Goal: Task Accomplishment & Management: Use online tool/utility

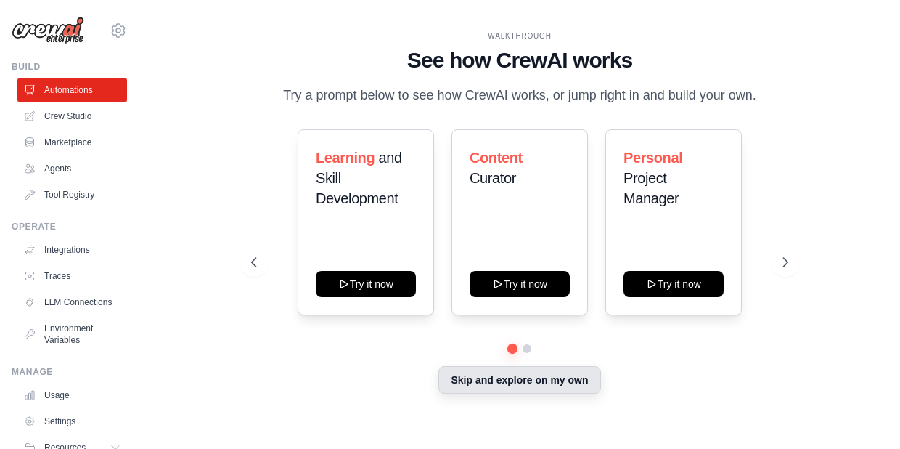
click at [549, 393] on button "Skip and explore on my own" at bounding box center [519, 380] width 162 height 28
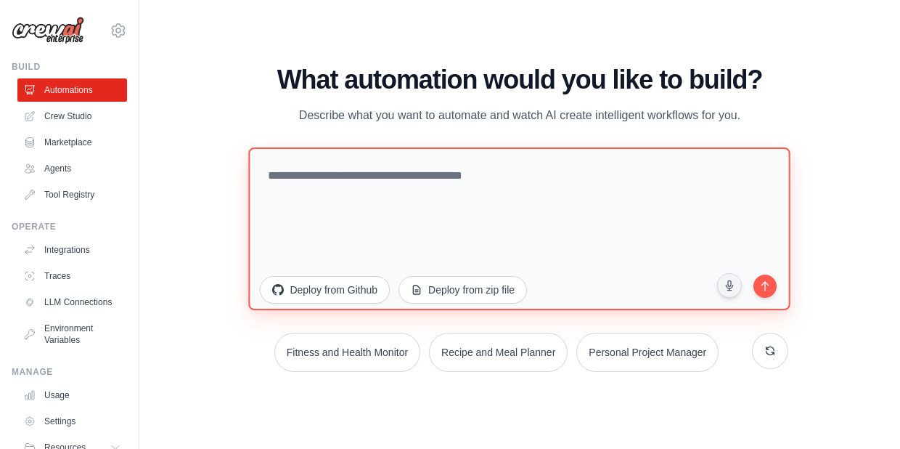
click at [425, 176] on textarea at bounding box center [520, 228] width 542 height 163
click at [425, 176] on textarea "**********" at bounding box center [520, 228] width 542 height 163
click at [267, 175] on textarea "**********" at bounding box center [520, 228] width 542 height 163
click at [432, 175] on textarea "**********" at bounding box center [520, 228] width 542 height 163
click at [545, 176] on textarea "**********" at bounding box center [520, 228] width 542 height 163
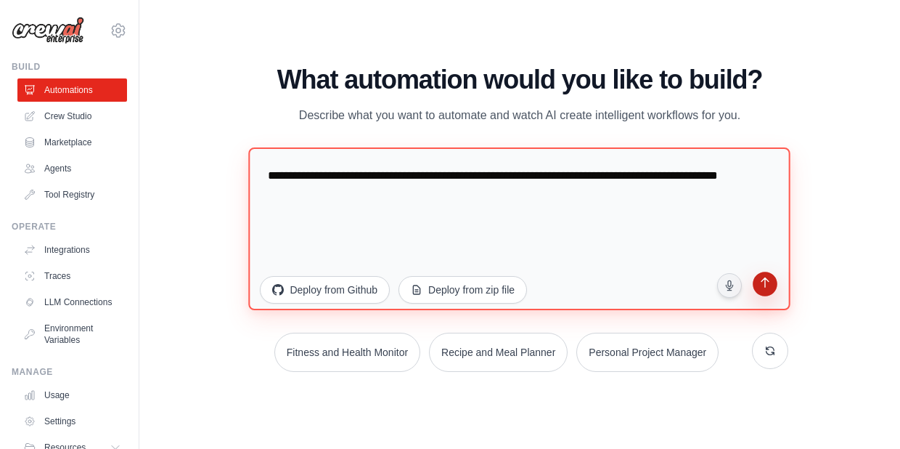
type textarea "**********"
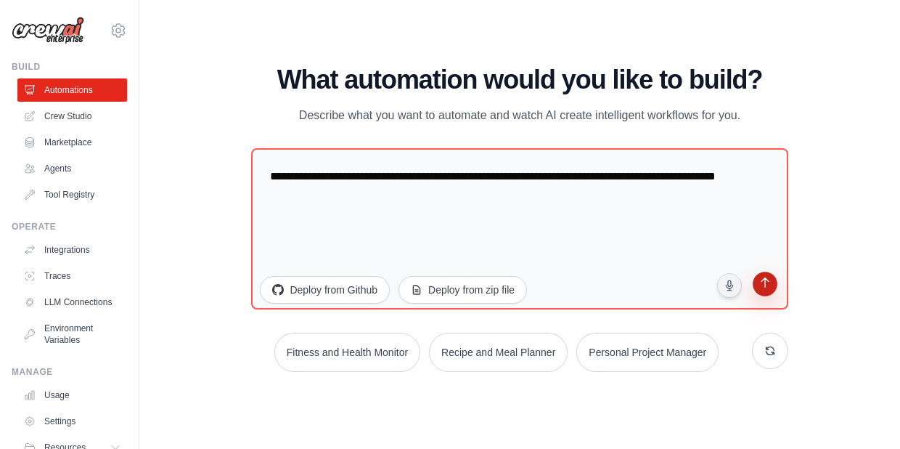
click at [764, 284] on icon "submit" at bounding box center [765, 284] width 9 height 11
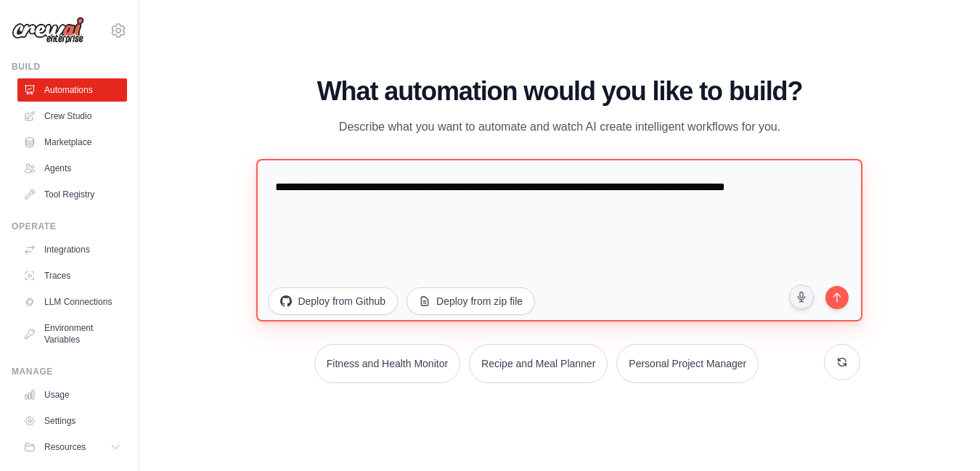
drag, startPoint x: 281, startPoint y: 187, endPoint x: 428, endPoint y: 222, distance: 150.7
click at [428, 222] on textarea "**********" at bounding box center [559, 239] width 606 height 163
click at [531, 201] on textarea "**********" at bounding box center [559, 239] width 606 height 163
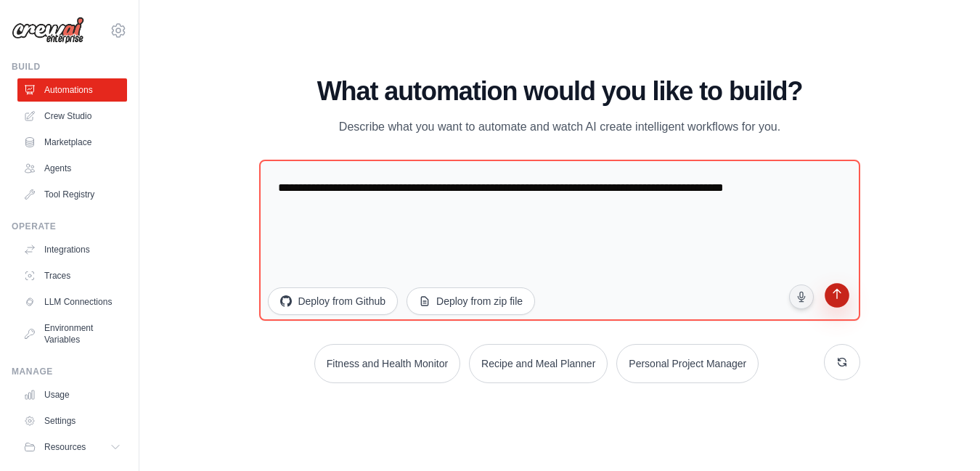
click at [835, 299] on icon "submit" at bounding box center [836, 295] width 15 height 15
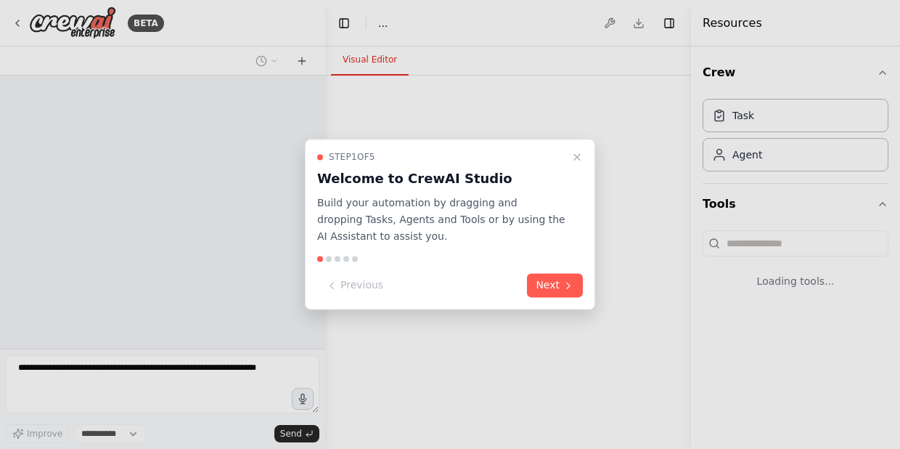
select select "****"
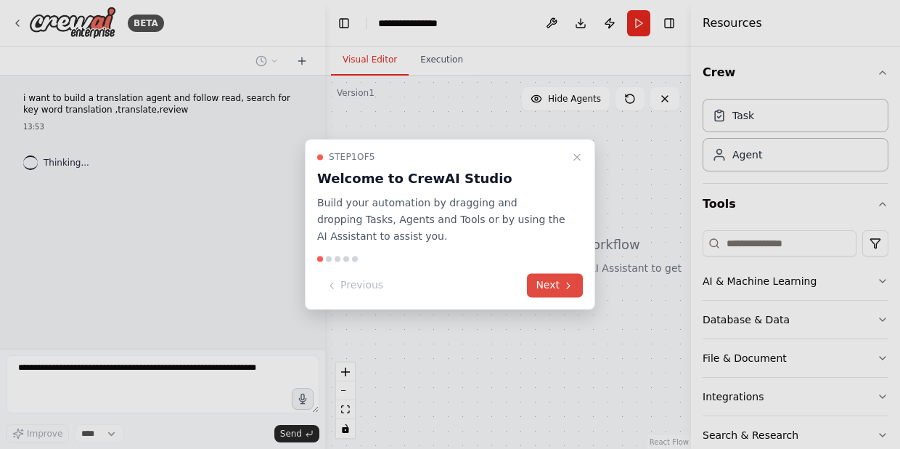
click at [558, 285] on button "Next" at bounding box center [555, 286] width 56 height 24
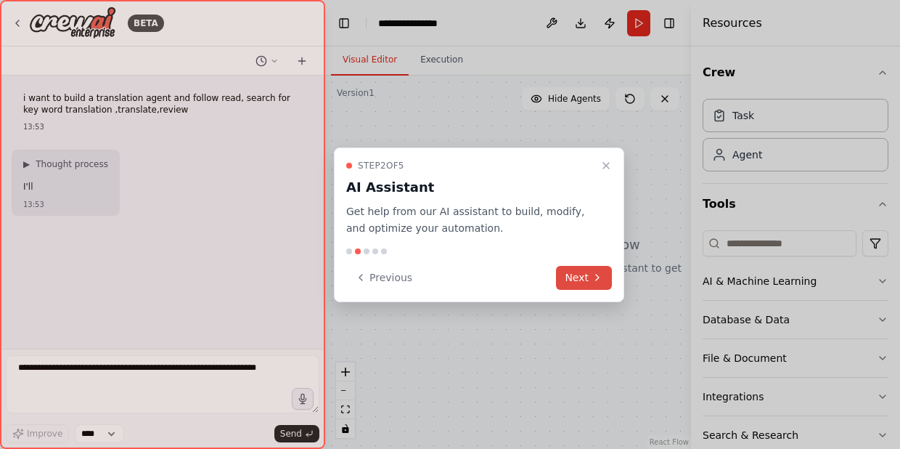
click at [578, 271] on button "Next" at bounding box center [584, 278] width 56 height 24
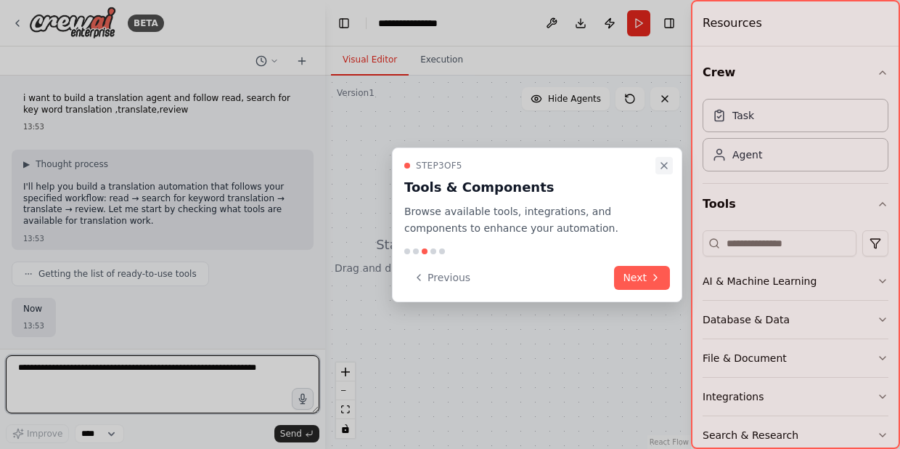
click at [665, 168] on icon "Close walkthrough" at bounding box center [664, 166] width 12 height 12
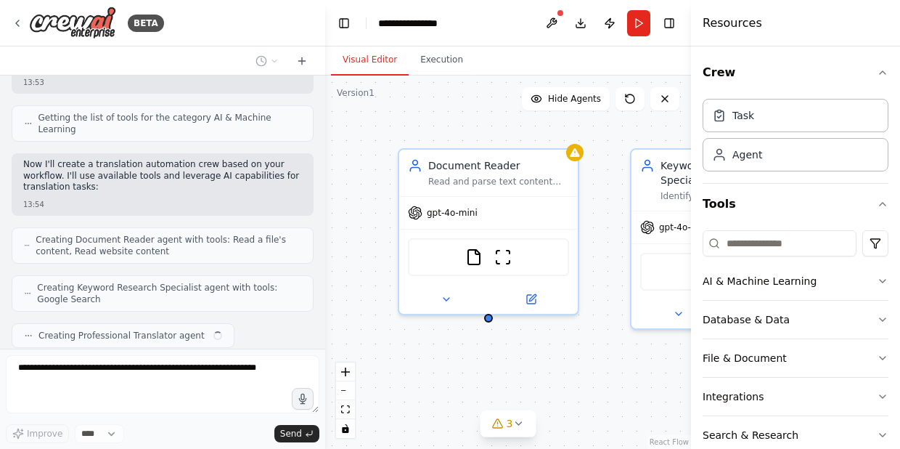
scroll to position [565, 0]
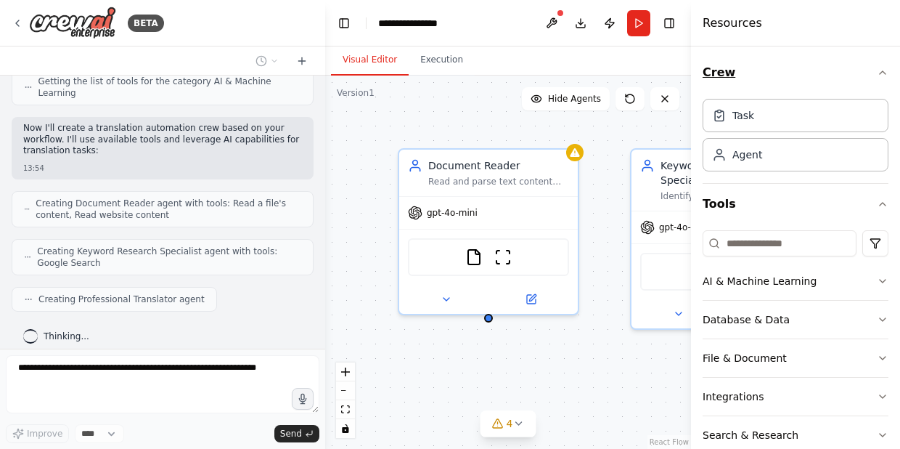
click at [883, 73] on icon "button" at bounding box center [883, 73] width 12 height 12
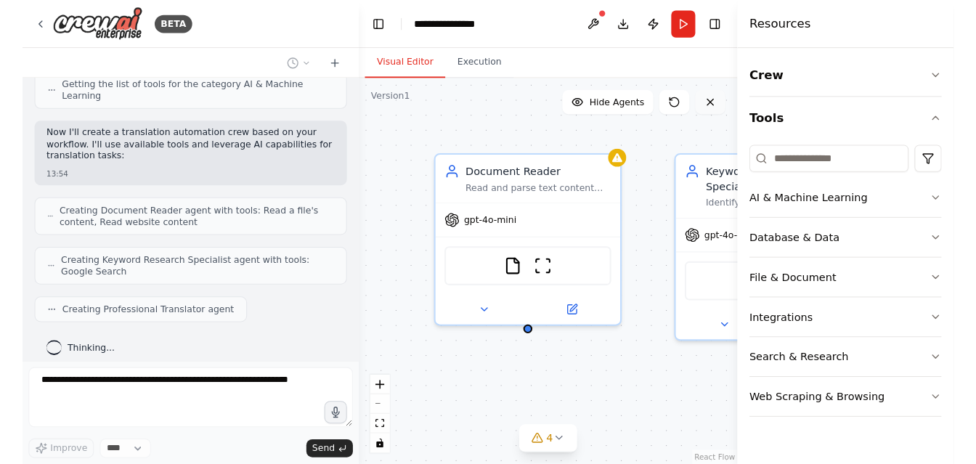
scroll to position [601, 0]
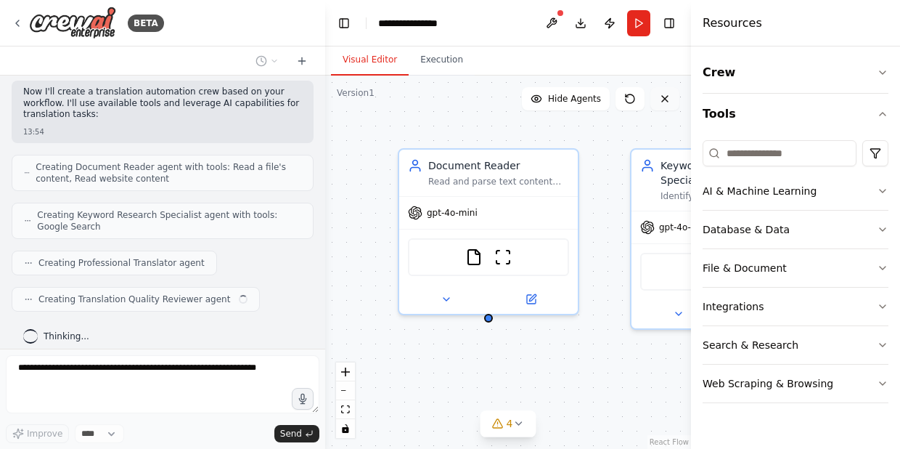
click at [669, 101] on icon at bounding box center [665, 99] width 12 height 12
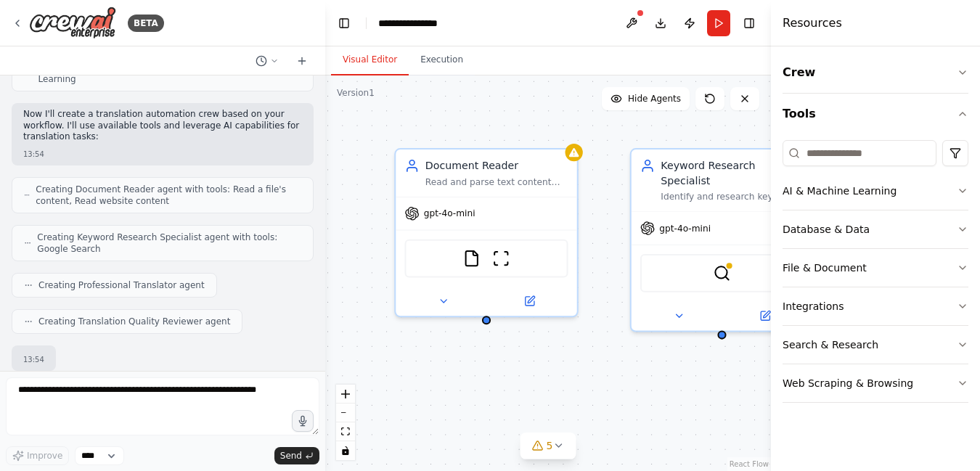
scroll to position [666, 0]
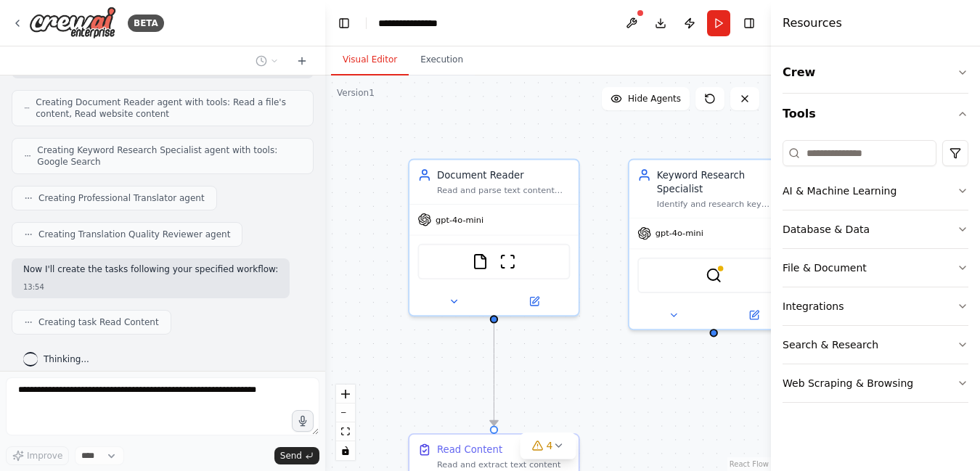
click at [600, 306] on div ".deletable-edge-delete-btn { width: 20px; height: 20px; border: 0px solid #ffff…" at bounding box center [548, 273] width 446 height 396
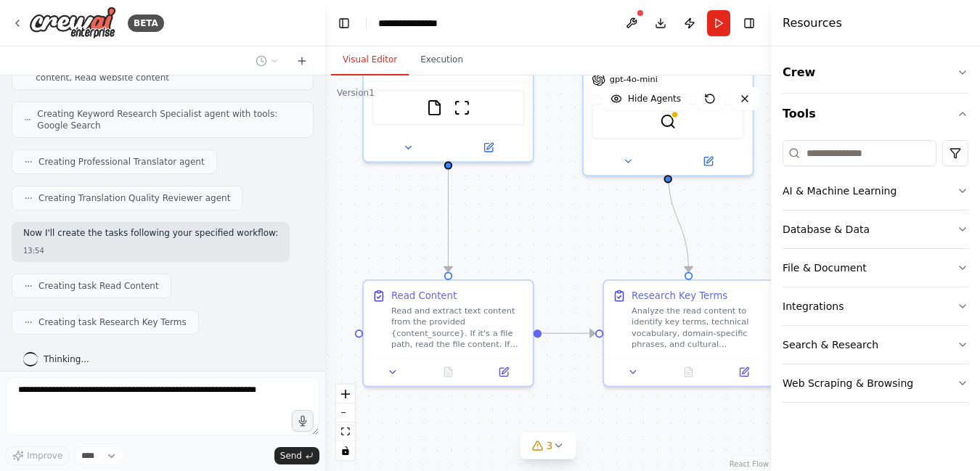
drag, startPoint x: 386, startPoint y: 282, endPoint x: 340, endPoint y: 128, distance: 160.5
click at [340, 128] on div ".deletable-edge-delete-btn { width: 20px; height: 20px; border: 0px solid #ffff…" at bounding box center [548, 273] width 446 height 396
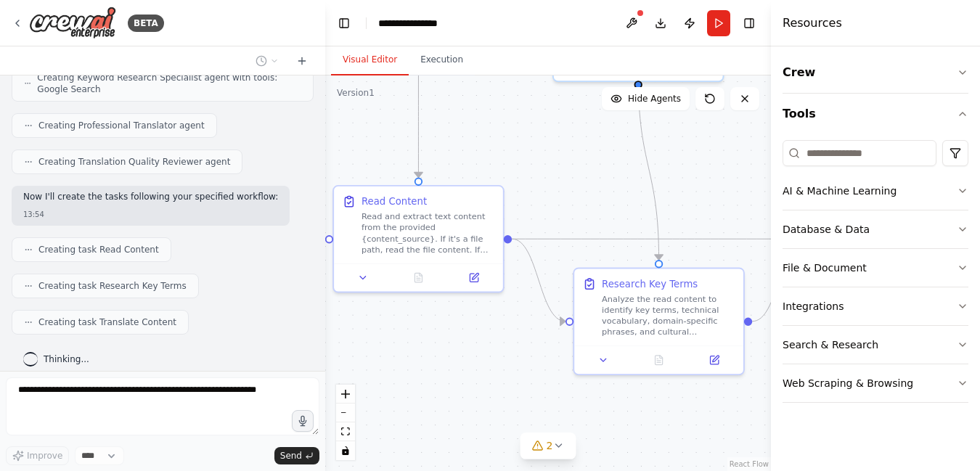
drag, startPoint x: 564, startPoint y: 238, endPoint x: 534, endPoint y: 144, distance: 98.9
click at [534, 144] on div ".deletable-edge-delete-btn { width: 20px; height: 20px; border: 0px solid #ffff…" at bounding box center [548, 273] width 446 height 396
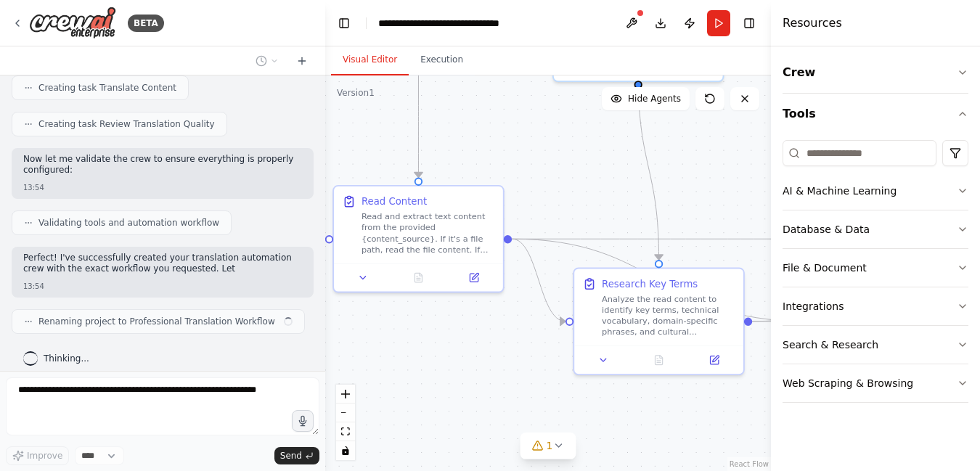
scroll to position [984, 0]
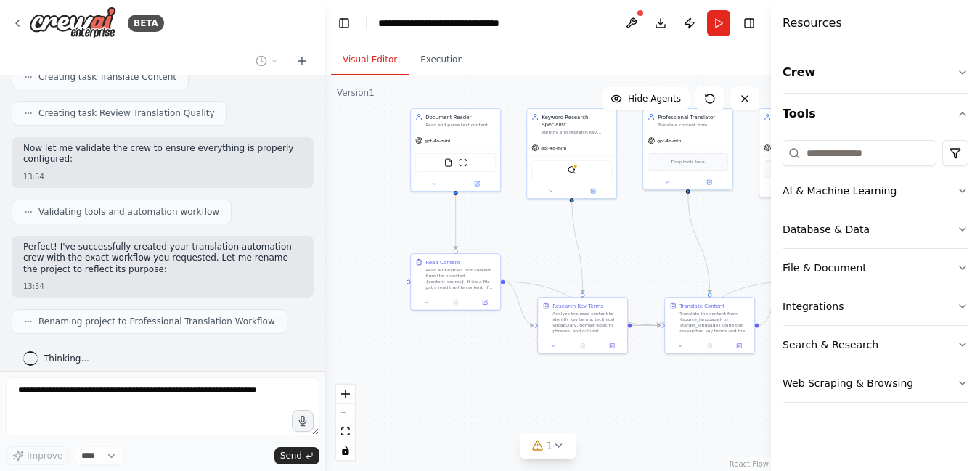
drag, startPoint x: 446, startPoint y: 276, endPoint x: 428, endPoint y: 364, distance: 89.5
click at [428, 364] on div ".deletable-edge-delete-btn { width: 20px; height: 20px; border: 0px solid #ffff…" at bounding box center [548, 273] width 446 height 396
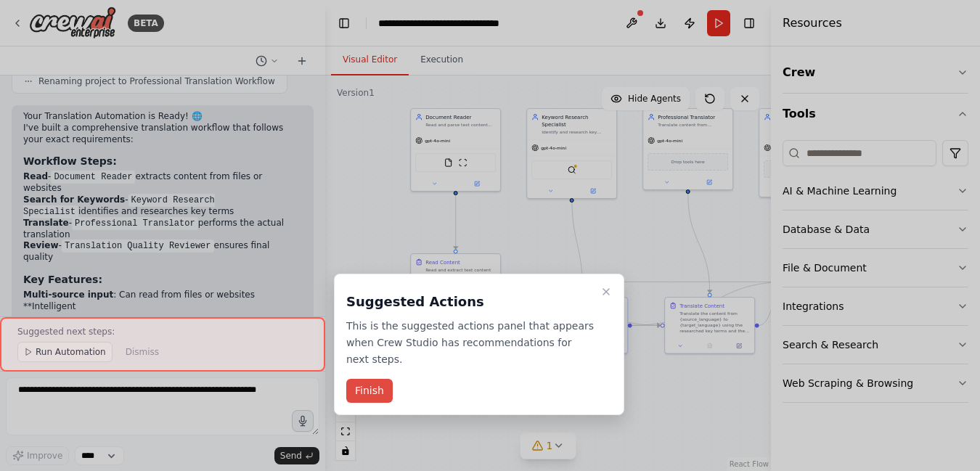
click at [374, 396] on button "Finish" at bounding box center [369, 391] width 46 height 24
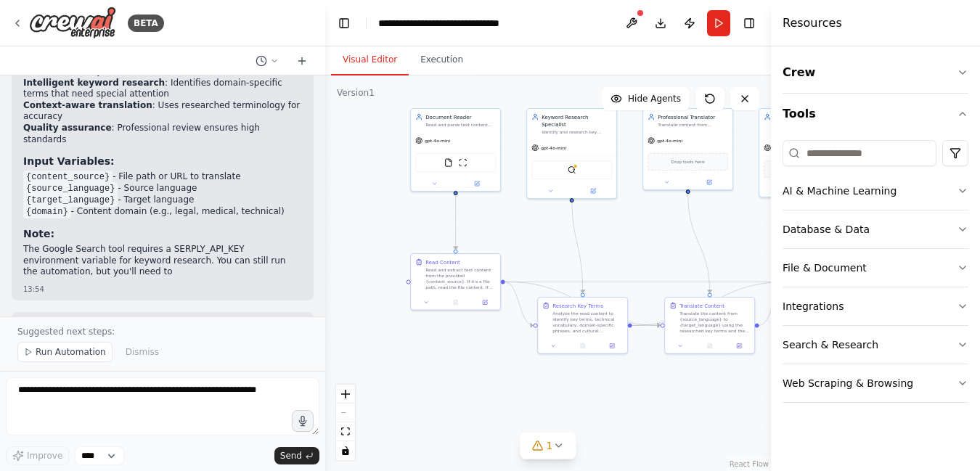
scroll to position [1459, 0]
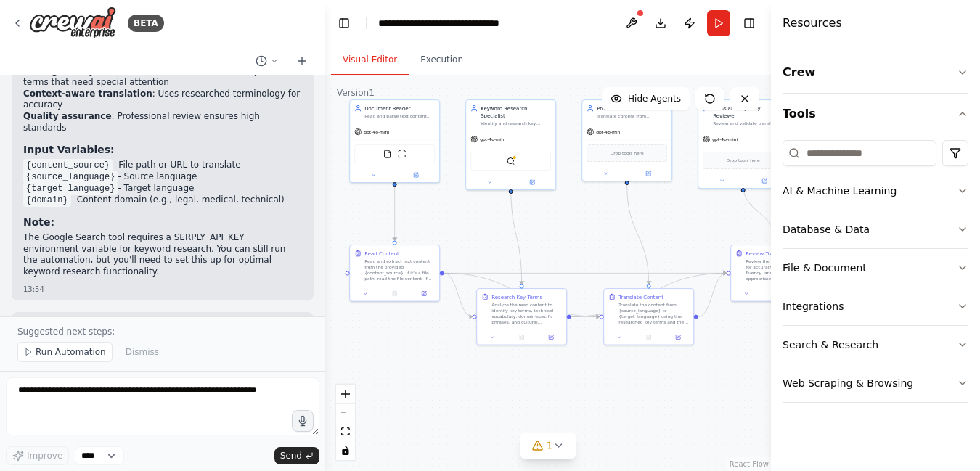
drag, startPoint x: 646, startPoint y: 236, endPoint x: 585, endPoint y: 227, distance: 61.6
click at [585, 227] on div ".deletable-edge-delete-btn { width: 20px; height: 20px; border: 0px solid #ffff…" at bounding box center [548, 273] width 446 height 396
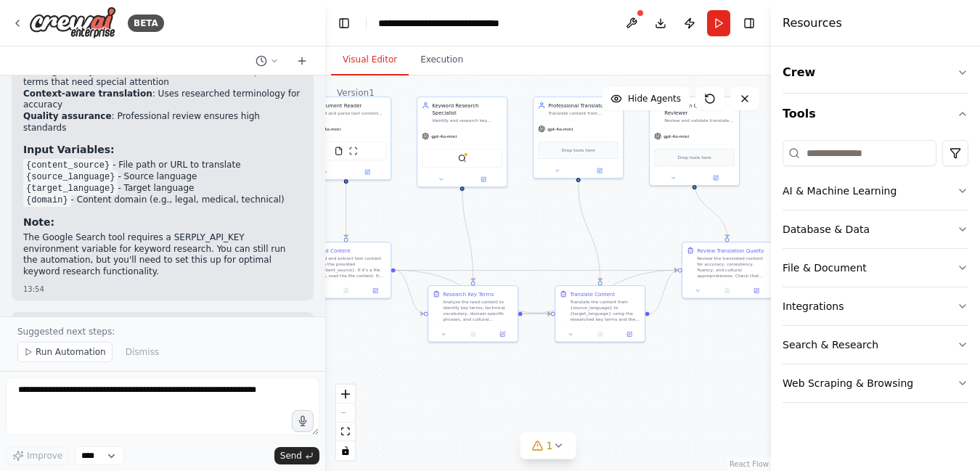
drag, startPoint x: 600, startPoint y: 229, endPoint x: 551, endPoint y: 226, distance: 48.7
click at [551, 226] on div ".deletable-edge-delete-btn { width: 20px; height: 20px; border: 0px solid #ffff…" at bounding box center [548, 273] width 446 height 396
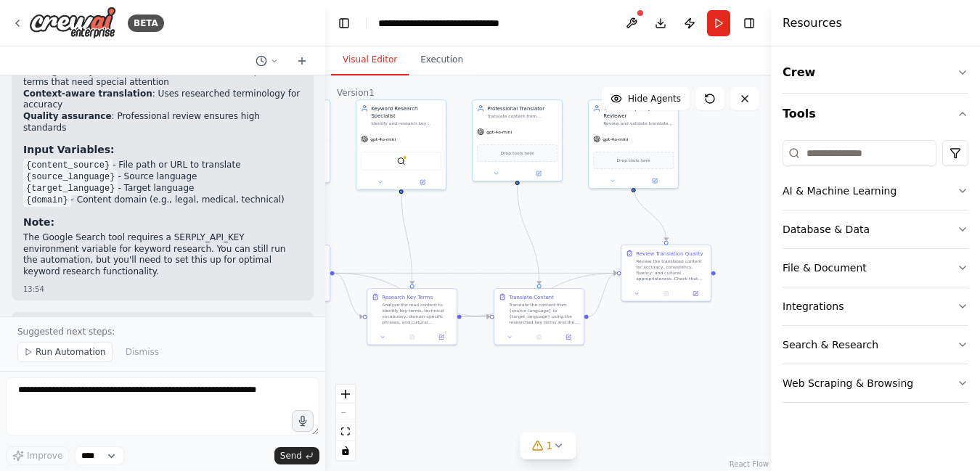
drag, startPoint x: 565, startPoint y: 230, endPoint x: 504, endPoint y: 233, distance: 61.0
click at [504, 233] on div ".deletable-edge-delete-btn { width: 20px; height: 20px; border: 0px solid #ffff…" at bounding box center [548, 273] width 446 height 396
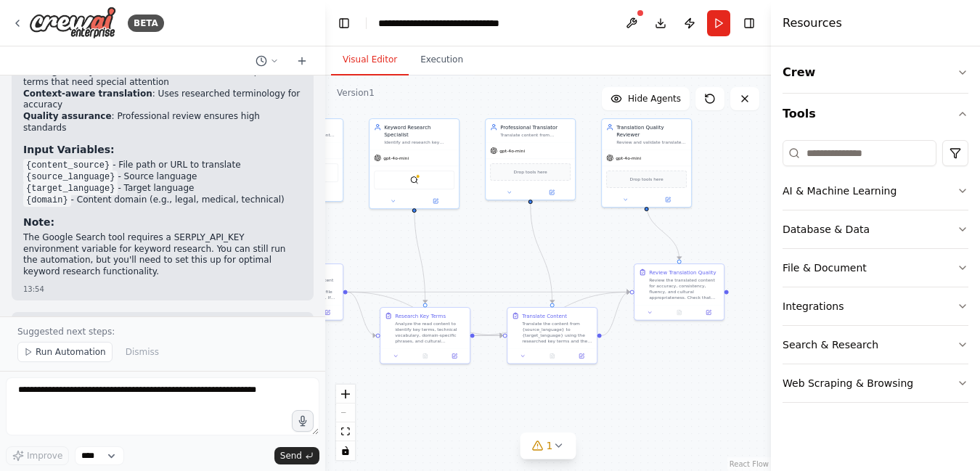
drag, startPoint x: 700, startPoint y: 200, endPoint x: 713, endPoint y: 220, distance: 23.6
click at [713, 220] on div ".deletable-edge-delete-btn { width: 20px; height: 20px; border: 0px solid #ffff…" at bounding box center [548, 273] width 446 height 396
click at [61, 356] on span "Run Automation" at bounding box center [71, 352] width 70 height 12
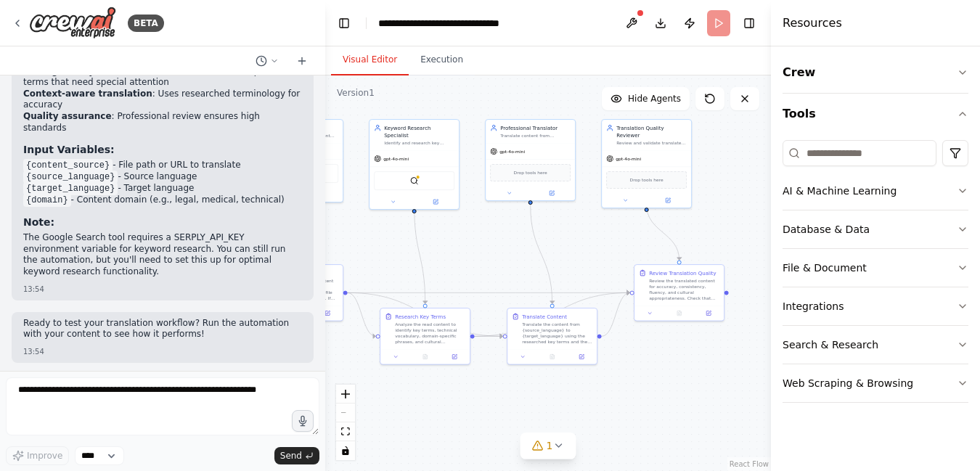
scroll to position [1405, 0]
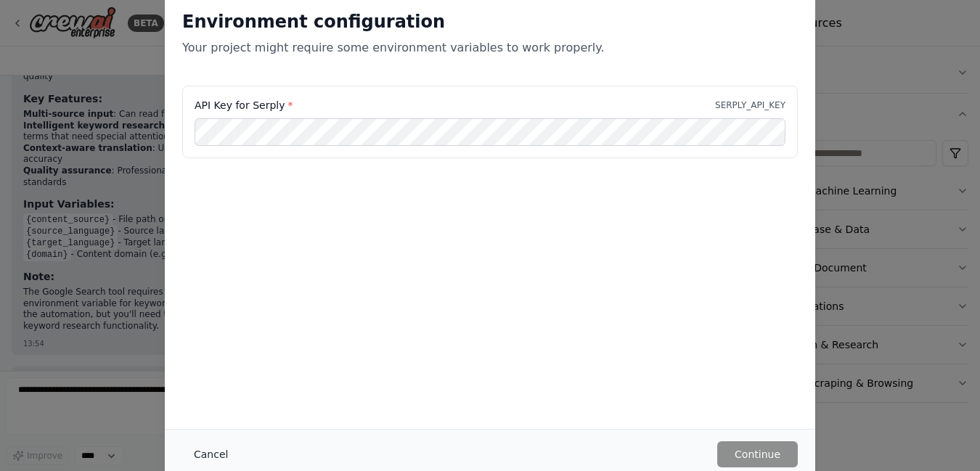
click at [209, 448] on button "Cancel" at bounding box center [210, 454] width 57 height 26
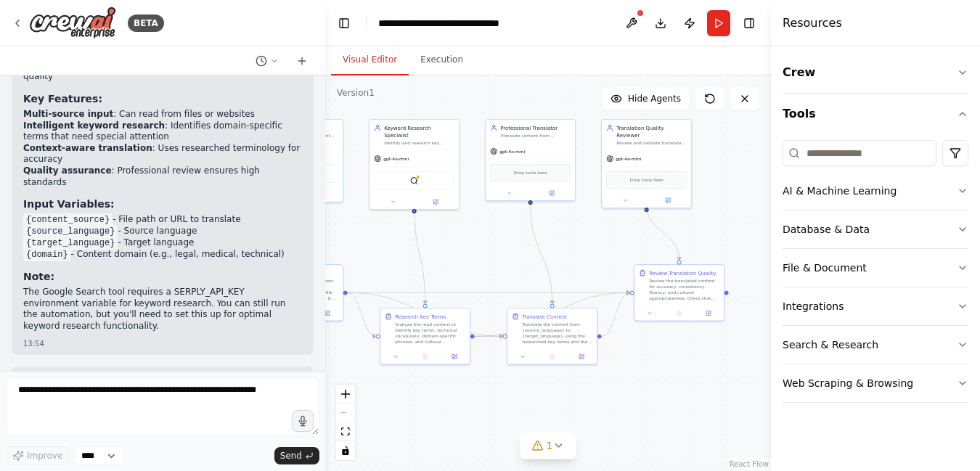
click at [758, 204] on div ".deletable-edge-delete-btn { width: 20px; height: 20px; border: 0px solid #ffff…" at bounding box center [548, 273] width 446 height 396
click at [867, 189] on div "AI & Machine Learning" at bounding box center [839, 191] width 114 height 15
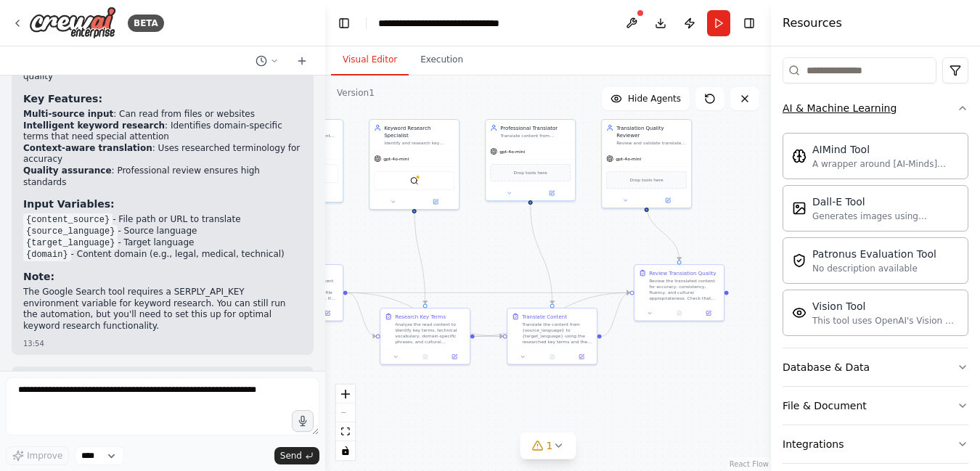
scroll to position [168, 0]
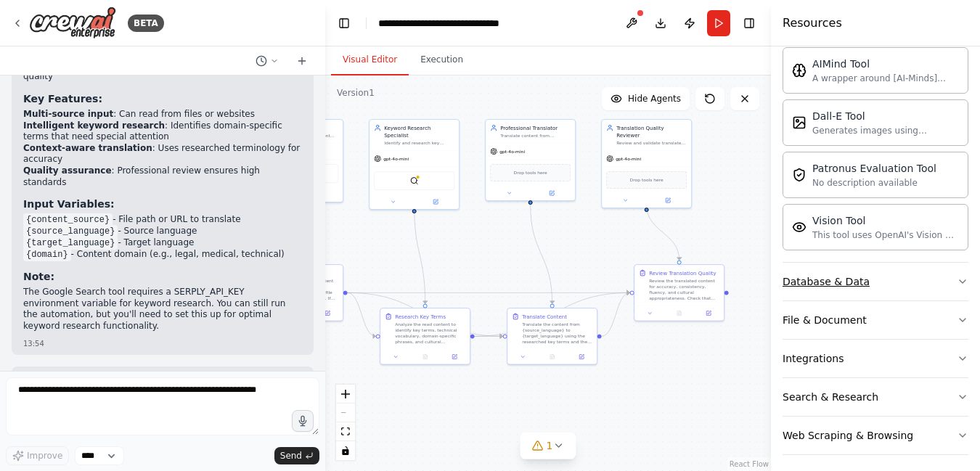
click at [899, 287] on button "Database & Data" at bounding box center [875, 282] width 186 height 38
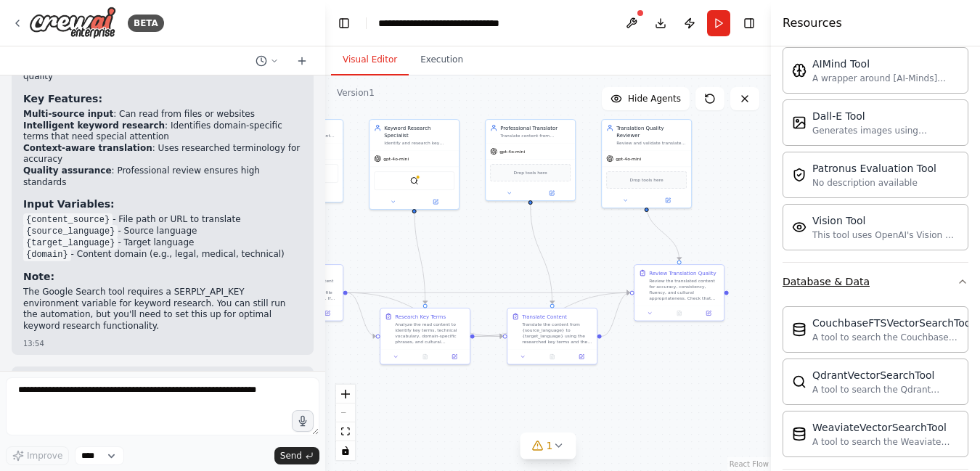
scroll to position [344, 0]
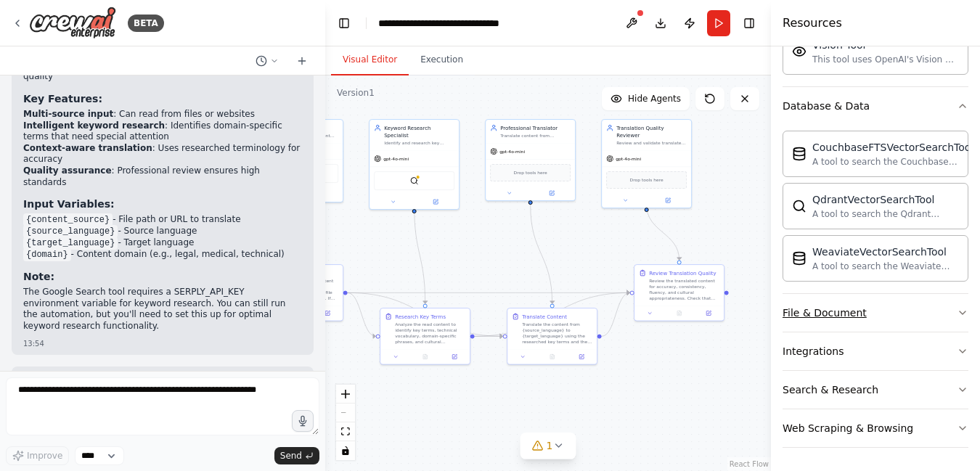
click at [899, 306] on button "File & Document" at bounding box center [875, 313] width 186 height 38
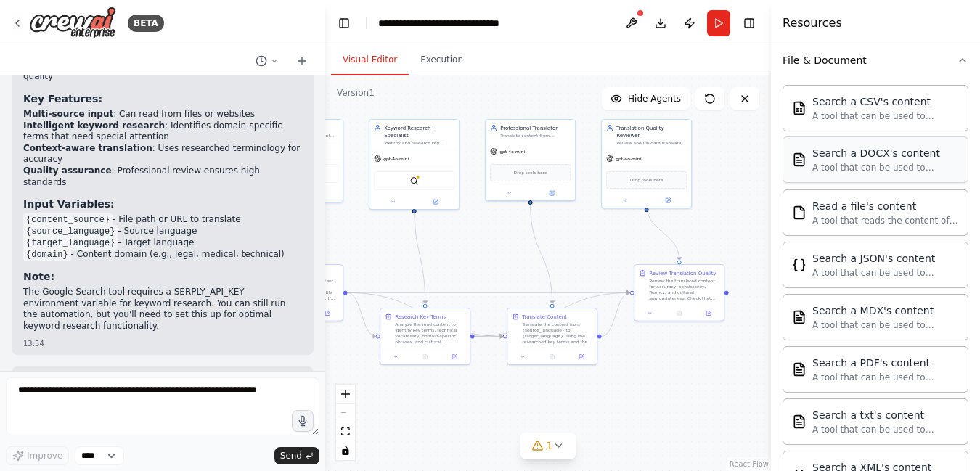
scroll to position [598, 0]
click at [718, 28] on button "Run" at bounding box center [718, 23] width 23 height 26
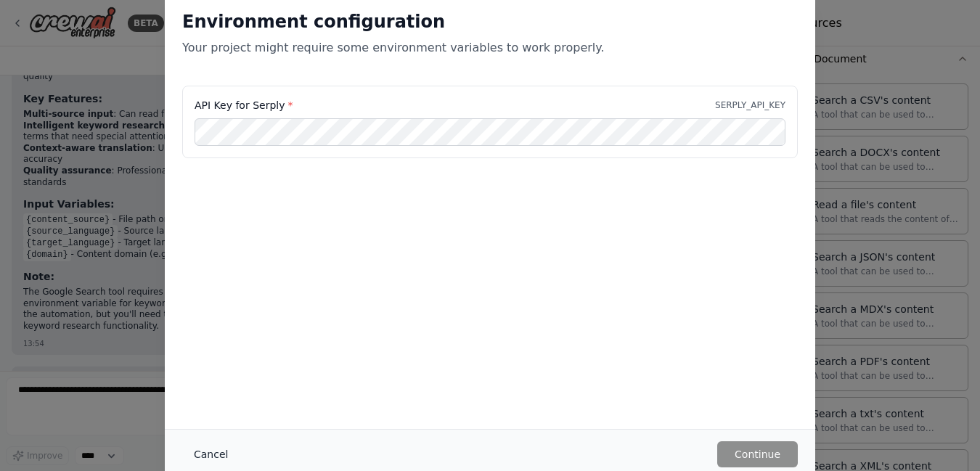
click at [211, 448] on button "Cancel" at bounding box center [210, 454] width 57 height 26
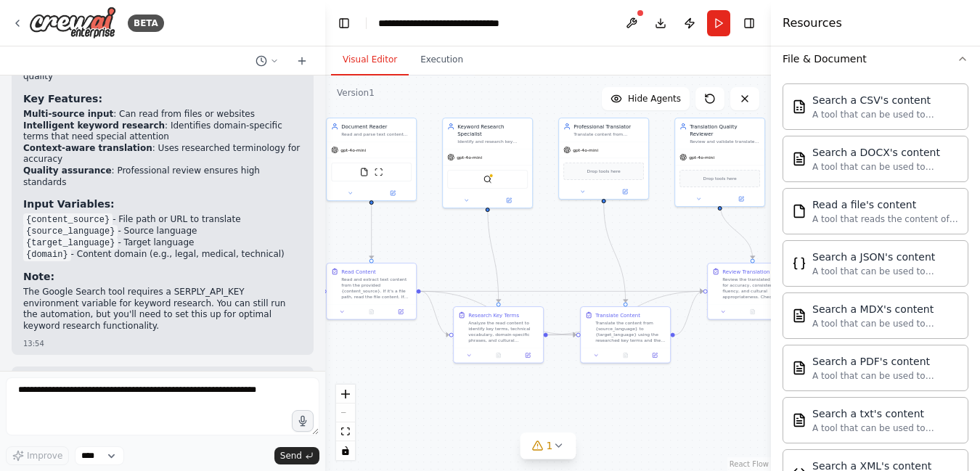
drag, startPoint x: 584, startPoint y: 224, endPoint x: 656, endPoint y: 222, distance: 72.6
click at [656, 222] on div ".deletable-edge-delete-btn { width: 20px; height: 20px; border: 0px solid #ffff…" at bounding box center [548, 273] width 446 height 396
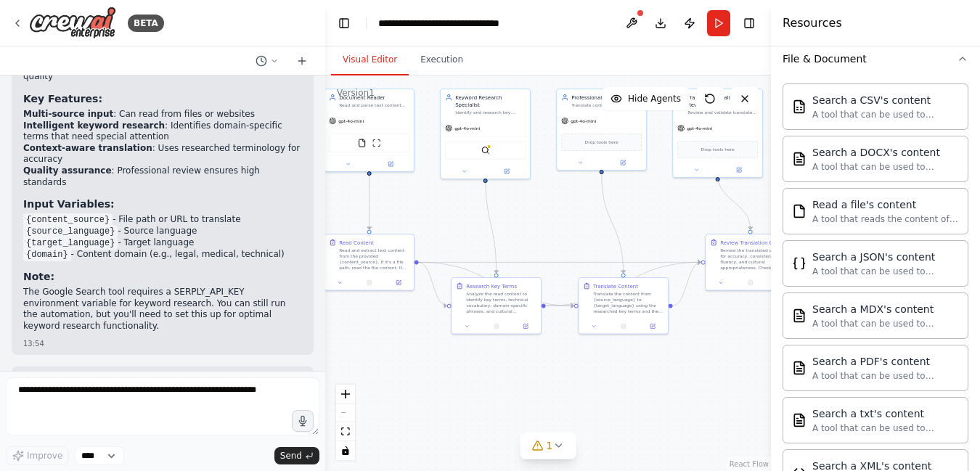
drag, startPoint x: 561, startPoint y: 266, endPoint x: 560, endPoint y: 237, distance: 28.3
click at [560, 237] on div ".deletable-edge-delete-btn { width: 20px; height: 20px; border: 0px solid #ffff…" at bounding box center [548, 273] width 446 height 396
click at [538, 208] on div ".deletable-edge-delete-btn { width: 20px; height: 20px; border: 0px solid #ffff…" at bounding box center [548, 273] width 446 height 396
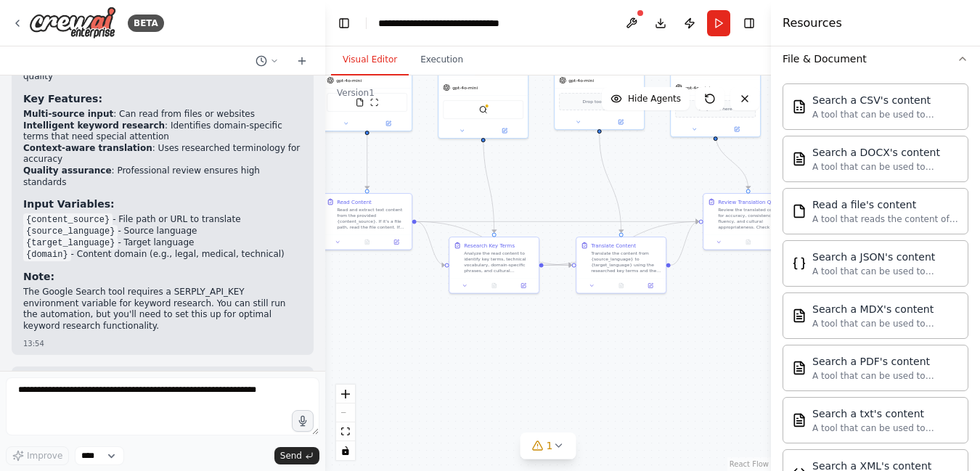
drag, startPoint x: 466, startPoint y: 383, endPoint x: 464, endPoint y: 343, distance: 40.7
click at [464, 343] on div ".deletable-edge-delete-btn { width: 20px; height: 20px; border: 0px solid #ffff…" at bounding box center [548, 273] width 446 height 396
click at [751, 22] on button "Toggle Right Sidebar" at bounding box center [749, 23] width 20 height 20
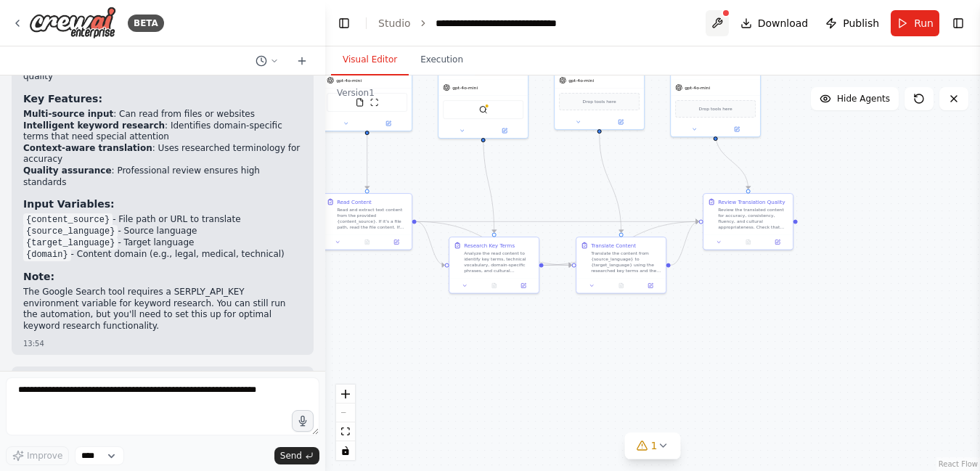
click at [725, 20] on button at bounding box center [717, 23] width 23 height 26
click at [860, 189] on div ".deletable-edge-delete-btn { width: 20px; height: 20px; border: 0px solid #ffff…" at bounding box center [652, 273] width 655 height 396
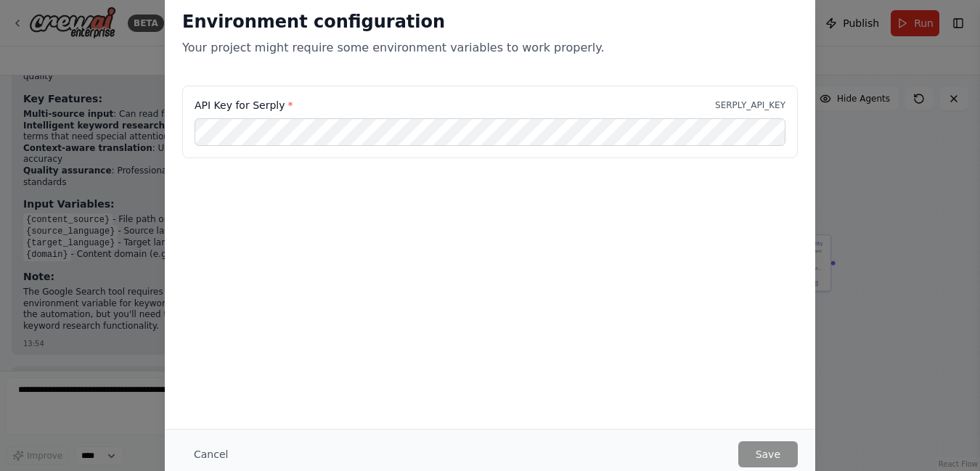
drag, startPoint x: 860, startPoint y: 189, endPoint x: 898, endPoint y: 230, distance: 56.0
click at [898, 230] on body "BETA i want to build a translation agent and follow read, search for key word t…" at bounding box center [490, 235] width 980 height 471
click at [211, 448] on button "Cancel" at bounding box center [210, 454] width 57 height 26
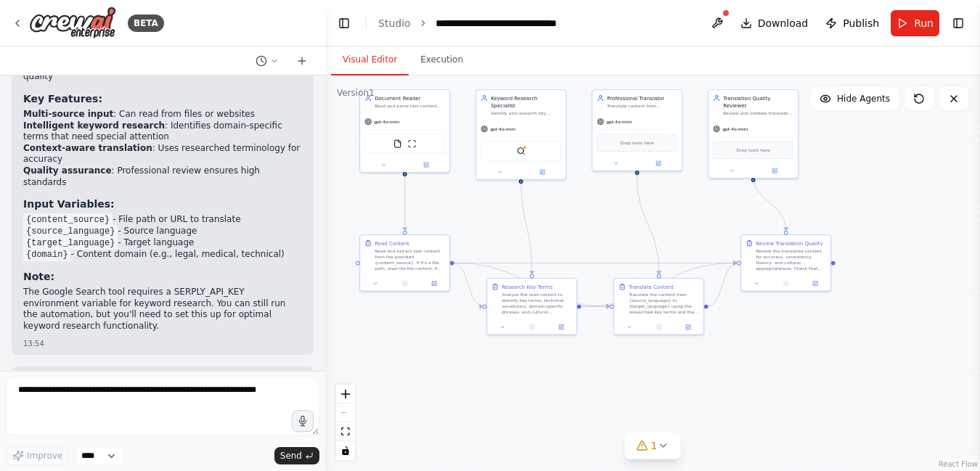
click at [857, 226] on div ".deletable-edge-delete-btn { width: 20px; height: 20px; border: 0px solid #ffff…" at bounding box center [652, 273] width 655 height 396
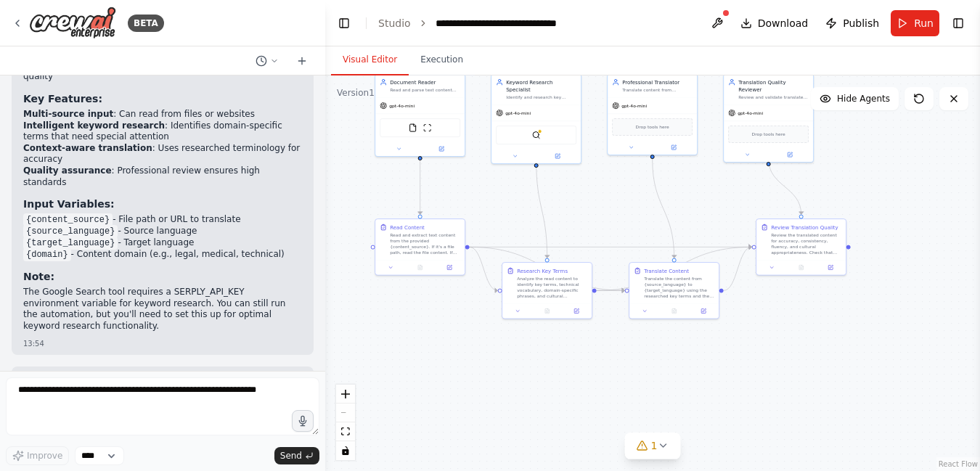
drag, startPoint x: 857, startPoint y: 226, endPoint x: 880, endPoint y: 234, distance: 24.1
click at [878, 228] on div ".deletable-edge-delete-btn { width: 20px; height: 20px; border: 0px solid #ffff…" at bounding box center [652, 273] width 655 height 396
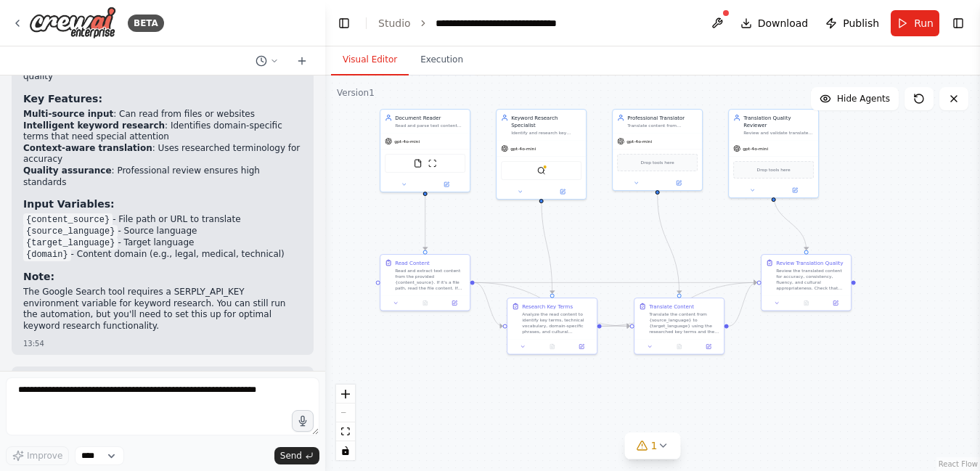
drag, startPoint x: 903, startPoint y: 185, endPoint x: 902, endPoint y: 203, distance: 18.2
click at [899, 203] on div ".deletable-edge-delete-btn { width: 20px; height: 20px; border: 0px solid #ffff…" at bounding box center [652, 273] width 655 height 396
click at [17, 23] on icon at bounding box center [18, 23] width 12 height 12
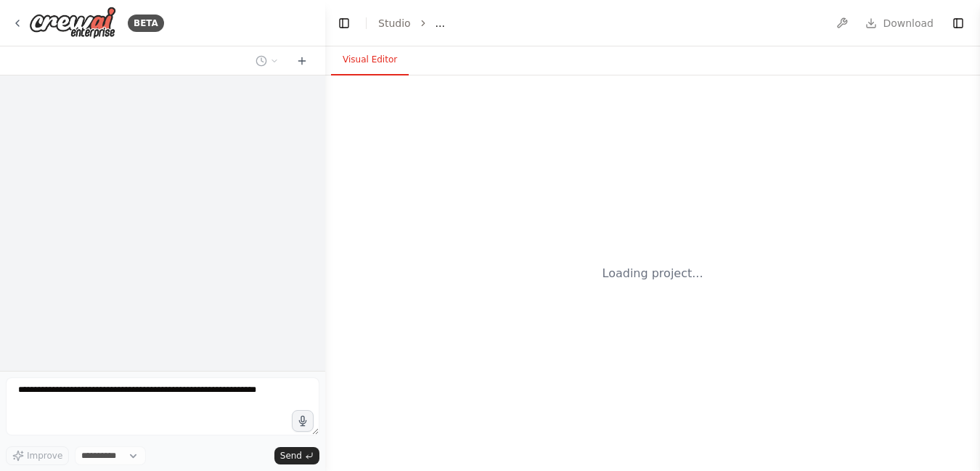
select select "****"
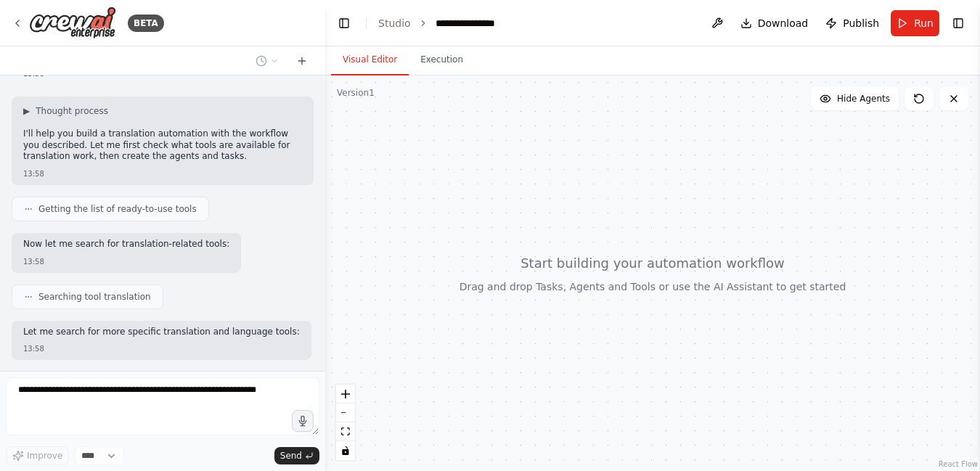
scroll to position [127, 0]
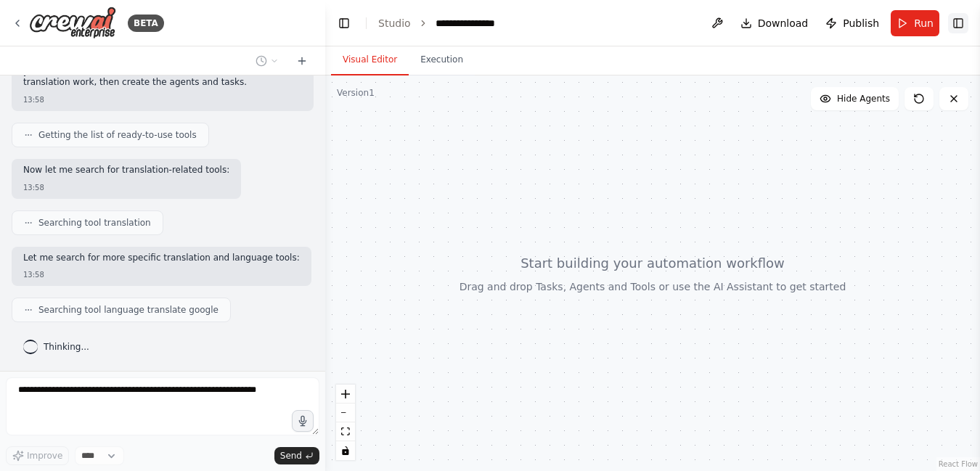
click at [960, 18] on button "Toggle Right Sidebar" at bounding box center [958, 23] width 20 height 20
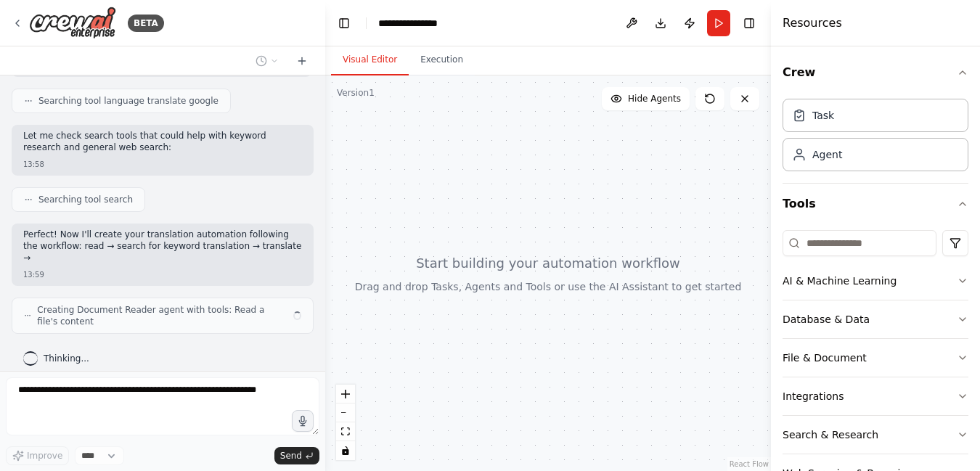
scroll to position [348, 0]
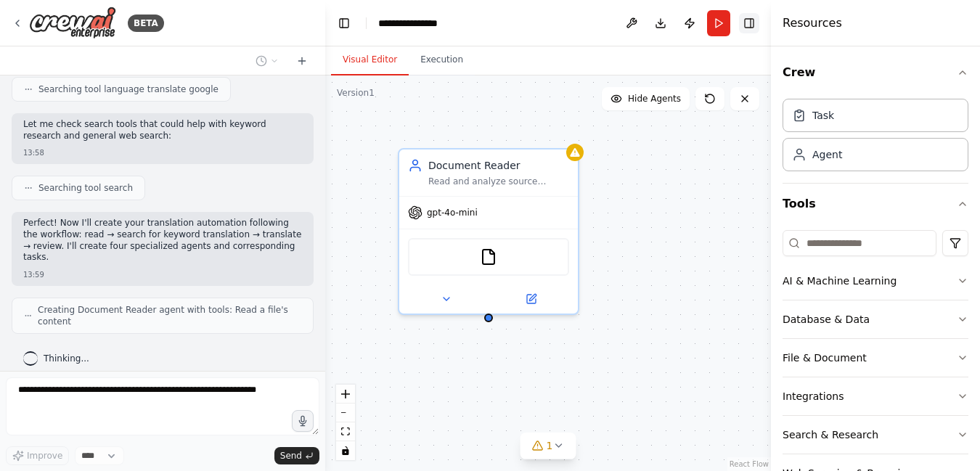
click at [747, 26] on button "Toggle Right Sidebar" at bounding box center [749, 23] width 20 height 20
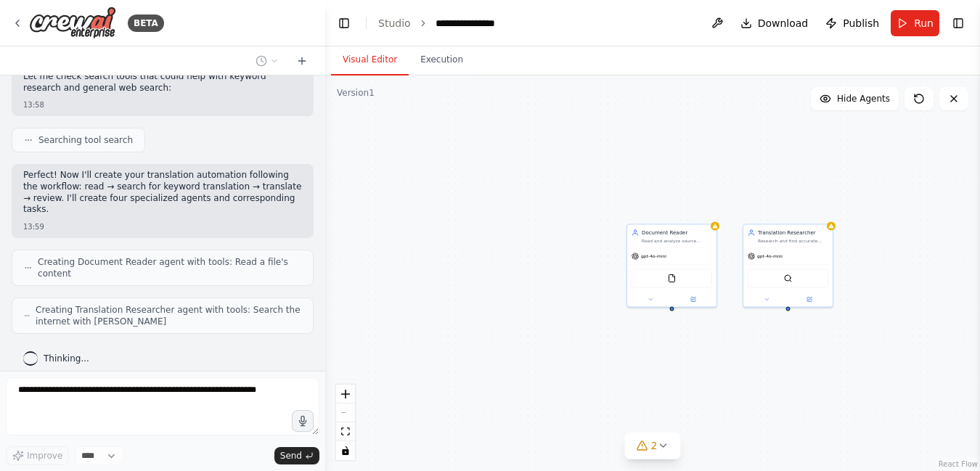
scroll to position [432, 0]
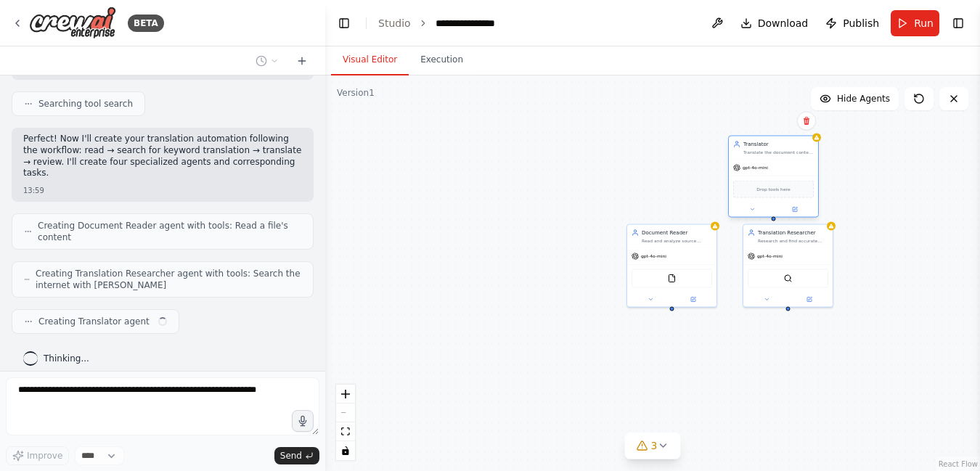
click at [761, 149] on div "Translator Translate the document content from {source_language} to {target_lan…" at bounding box center [778, 148] width 70 height 15
drag, startPoint x: 769, startPoint y: 174, endPoint x: 896, endPoint y: 246, distance: 145.9
click at [896, 241] on div "gpt-4o-mini" at bounding box center [896, 233] width 89 height 16
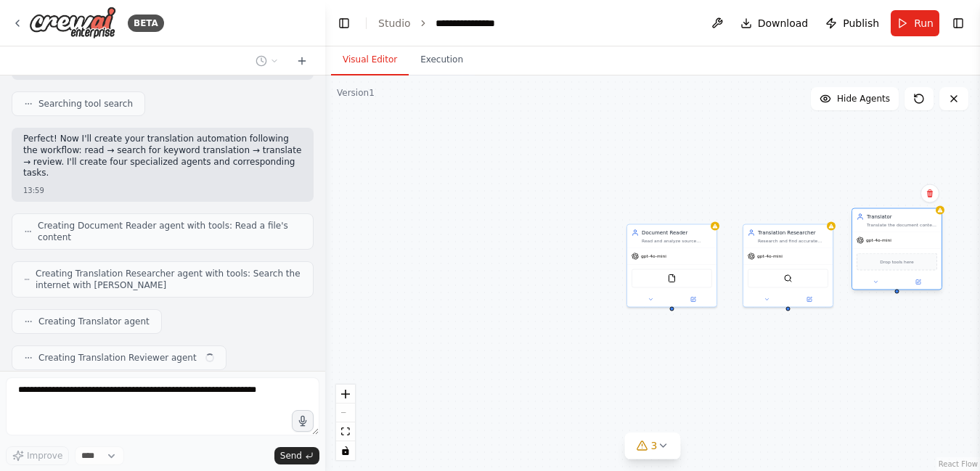
scroll to position [468, 0]
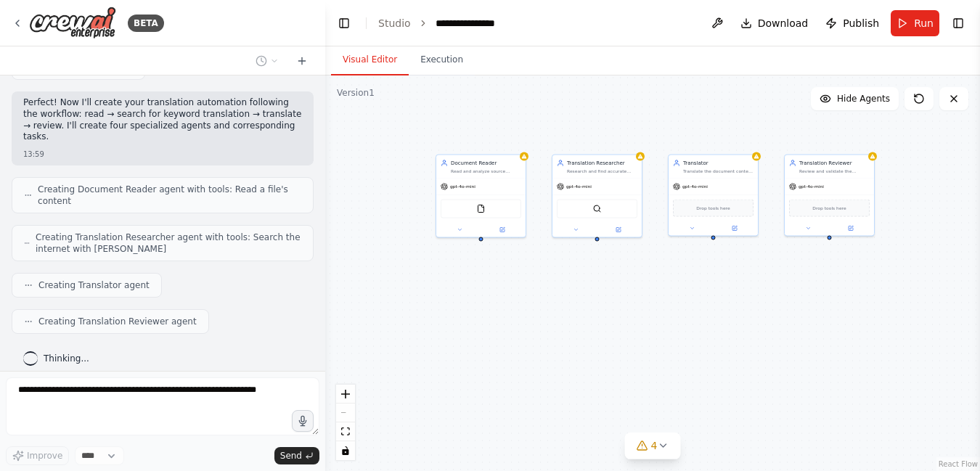
drag, startPoint x: 526, startPoint y: 218, endPoint x: 335, endPoint y: 148, distance: 203.2
click at [335, 148] on div "Document Reader Read and analyze source documents that need translation, extrac…" at bounding box center [652, 273] width 655 height 396
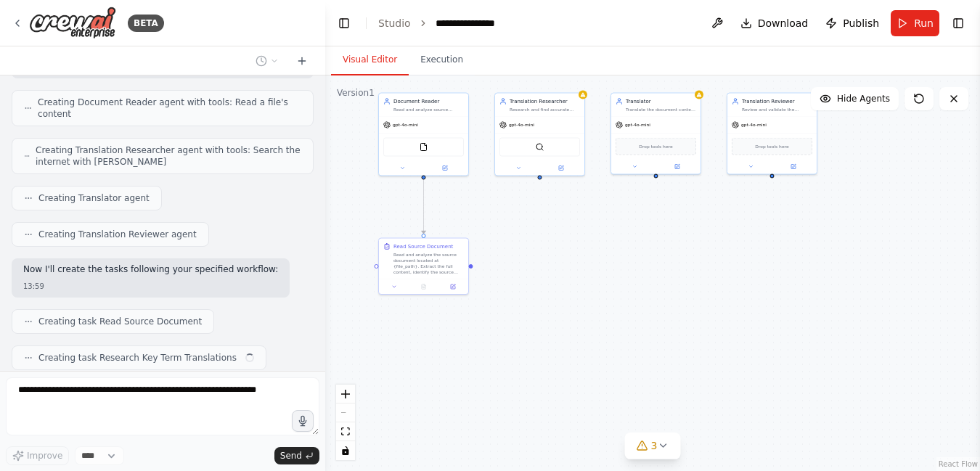
scroll to position [592, 0]
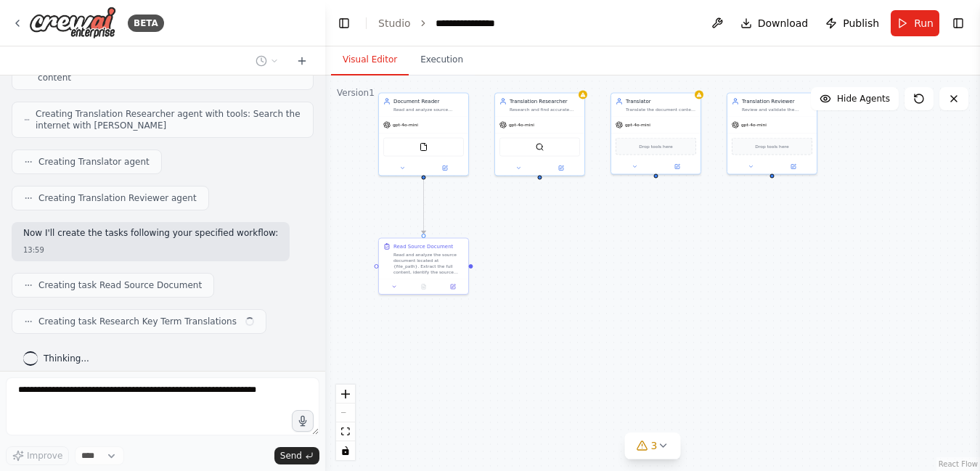
drag, startPoint x: 820, startPoint y: 433, endPoint x: 763, endPoint y: 371, distance: 84.2
click at [763, 371] on div ".deletable-edge-delete-btn { width: 20px; height: 20px; border: 0px solid #ffff…" at bounding box center [652, 273] width 655 height 396
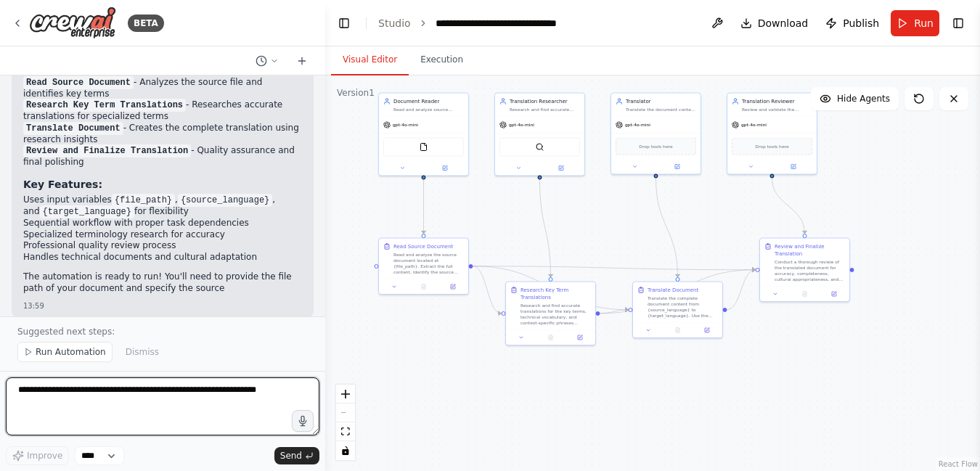
scroll to position [1266, 0]
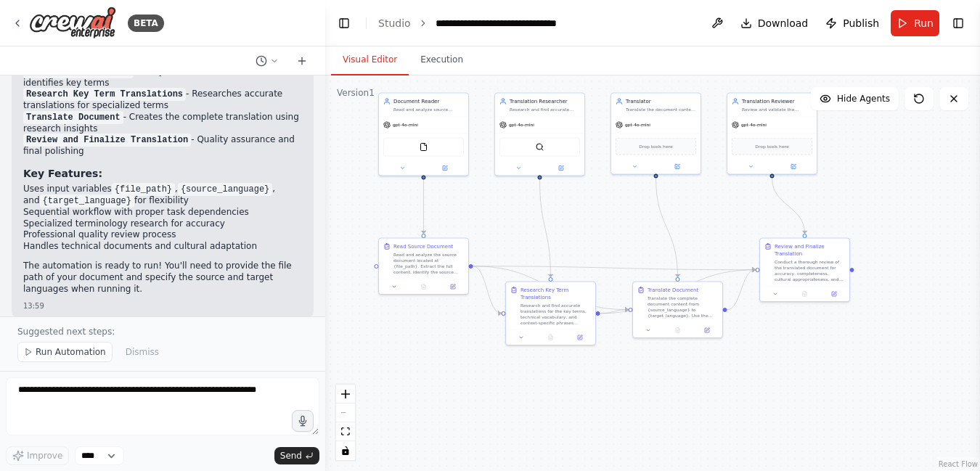
drag, startPoint x: 727, startPoint y: 222, endPoint x: 691, endPoint y: 214, distance: 37.2
click at [691, 214] on div ".deletable-edge-delete-btn { width: 20px; height: 20px; border: 0px solid #ffff…" at bounding box center [652, 273] width 655 height 396
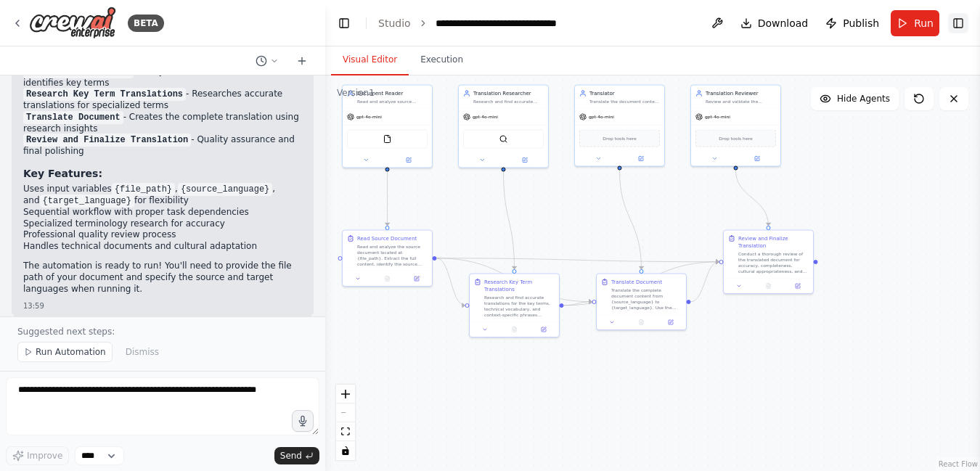
click at [957, 20] on button "Toggle Right Sidebar" at bounding box center [958, 23] width 20 height 20
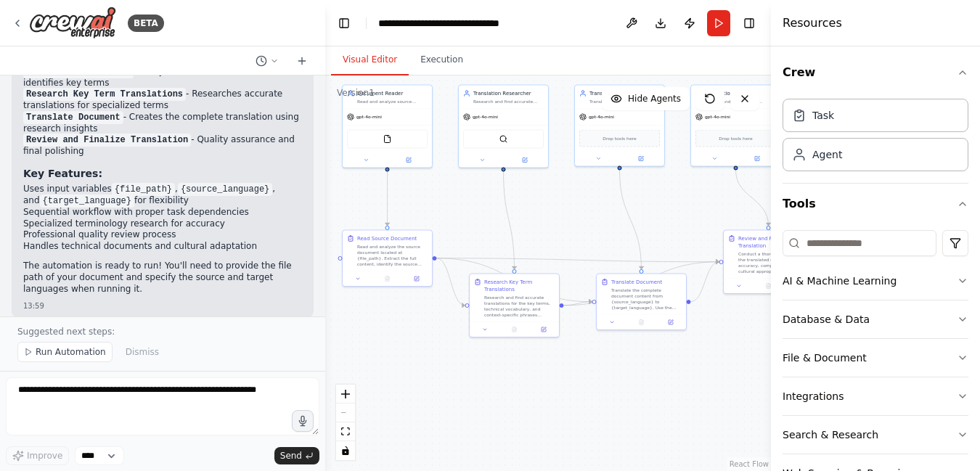
scroll to position [45, 0]
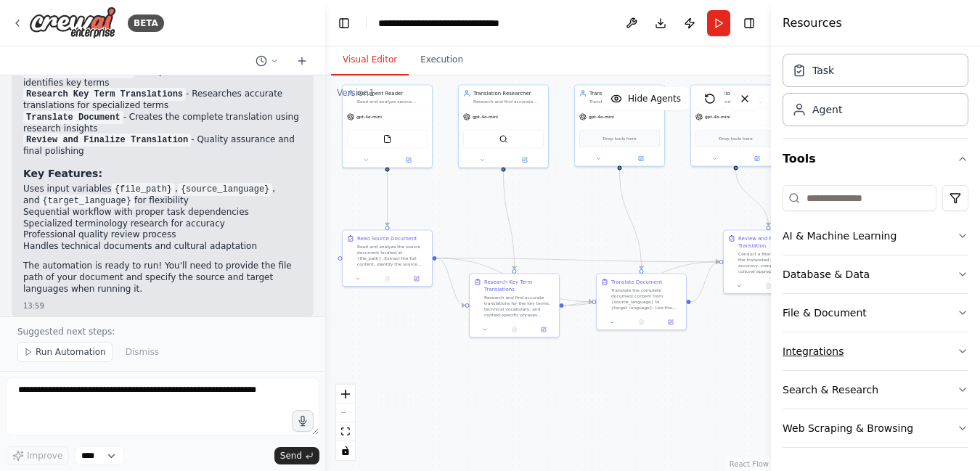
click at [964, 354] on icon "button" at bounding box center [963, 352] width 12 height 12
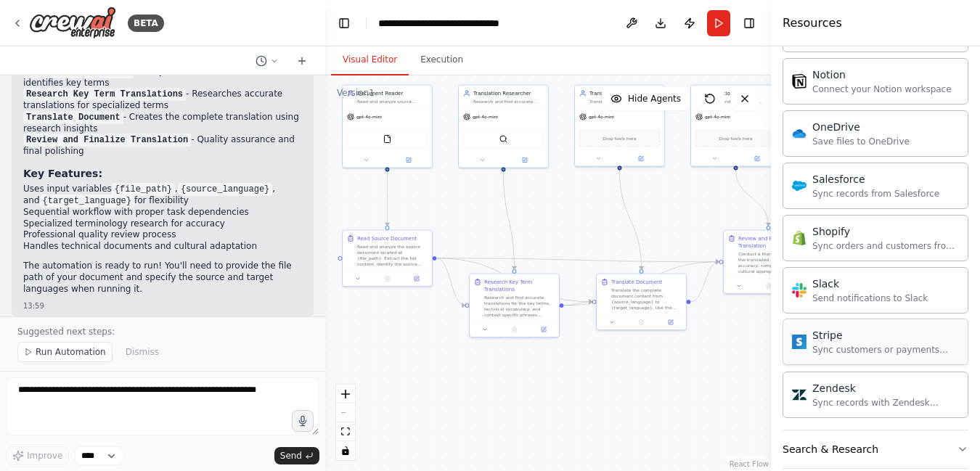
scroll to position [1154, 0]
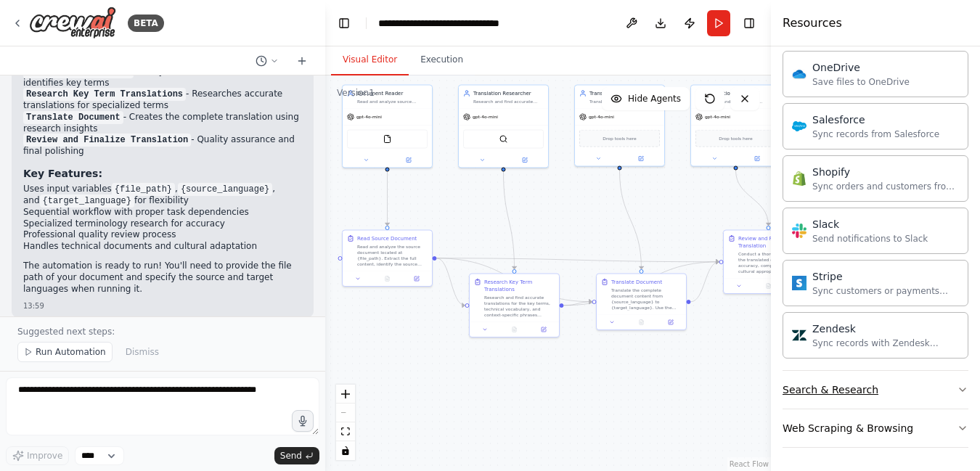
click at [960, 385] on icon "button" at bounding box center [963, 390] width 12 height 12
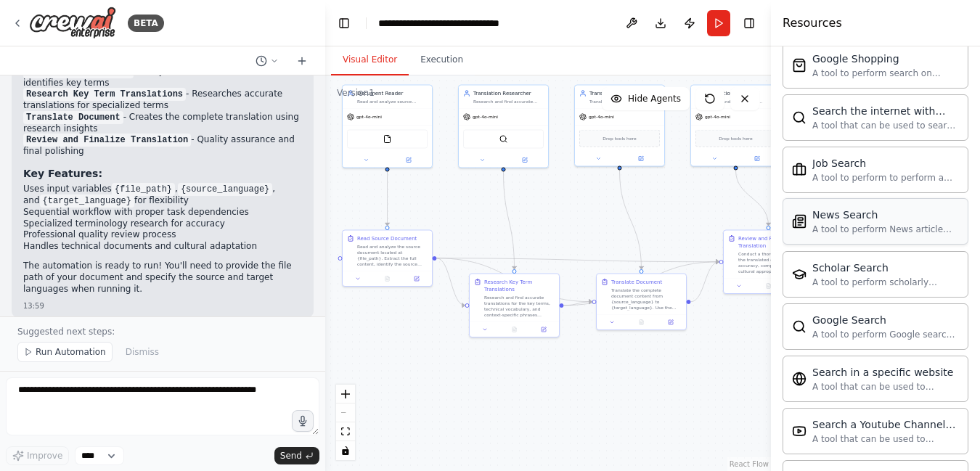
scroll to position [1897, 0]
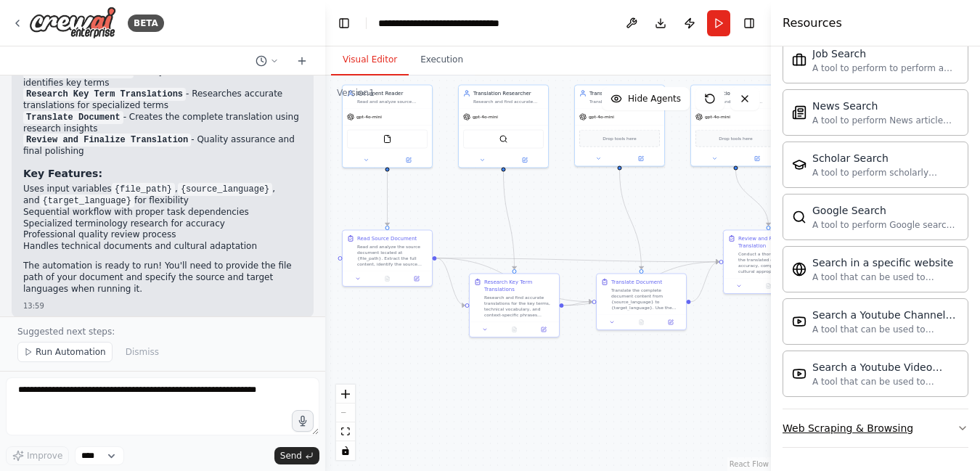
click at [962, 428] on icon "button" at bounding box center [963, 428] width 12 height 12
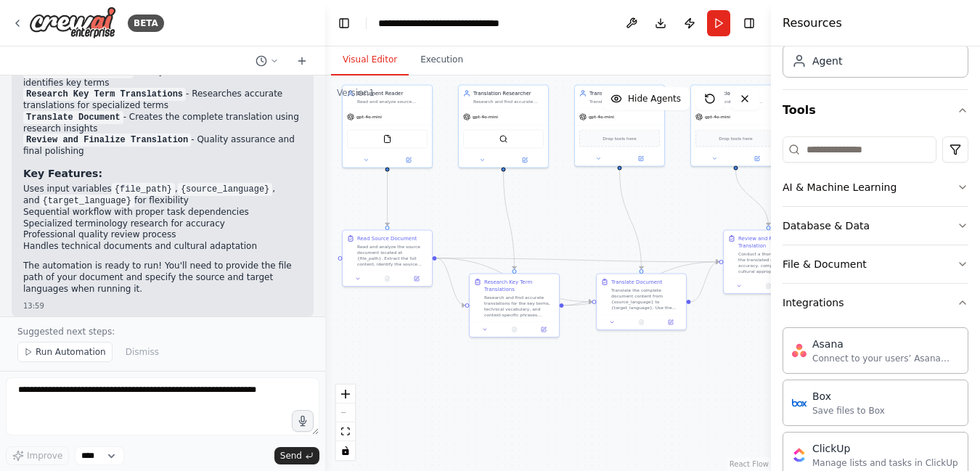
scroll to position [0, 0]
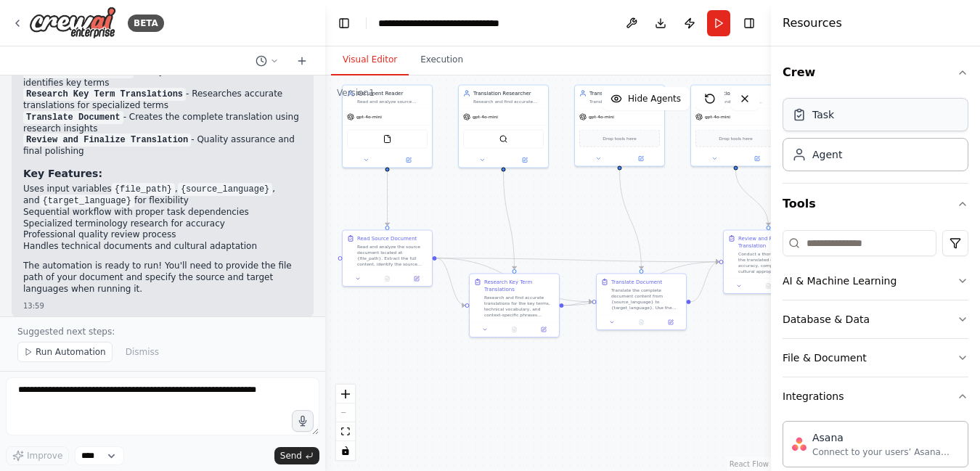
click at [835, 111] on div "Task" at bounding box center [875, 114] width 186 height 33
click at [963, 76] on icon "button" at bounding box center [963, 73] width 12 height 12
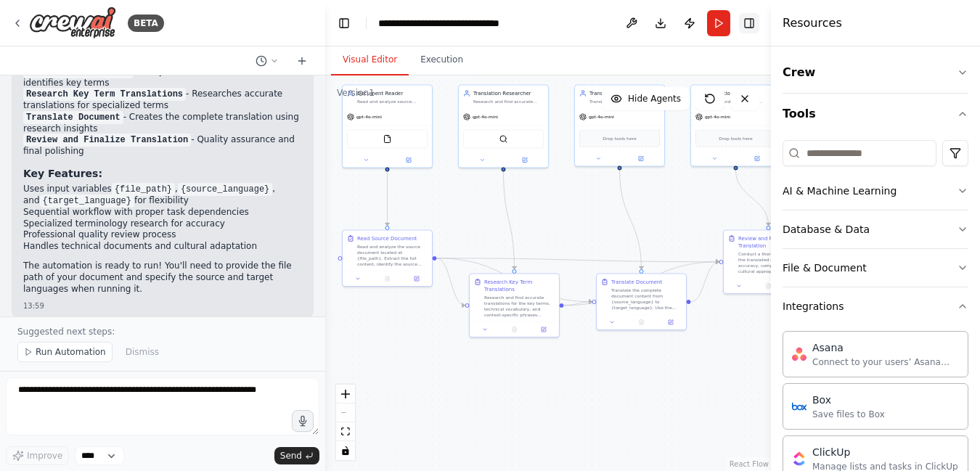
click at [750, 25] on button "Toggle Right Sidebar" at bounding box center [749, 23] width 20 height 20
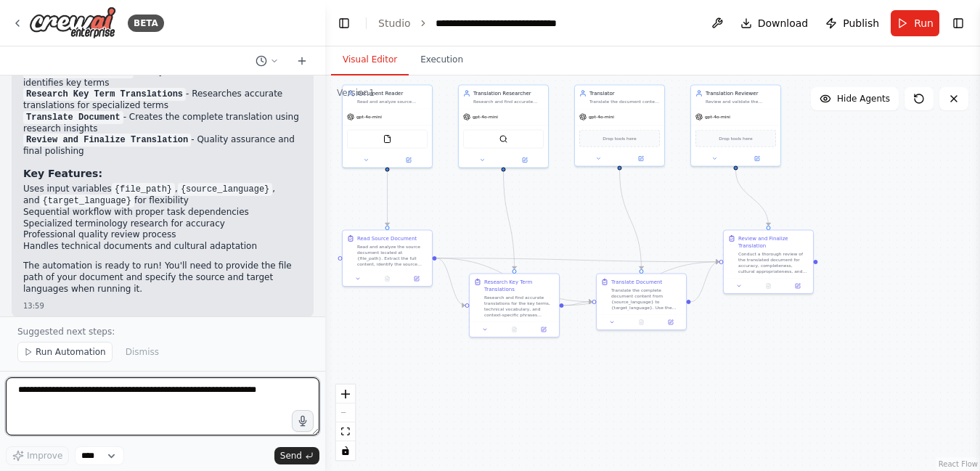
click at [62, 409] on textarea at bounding box center [163, 406] width 314 height 58
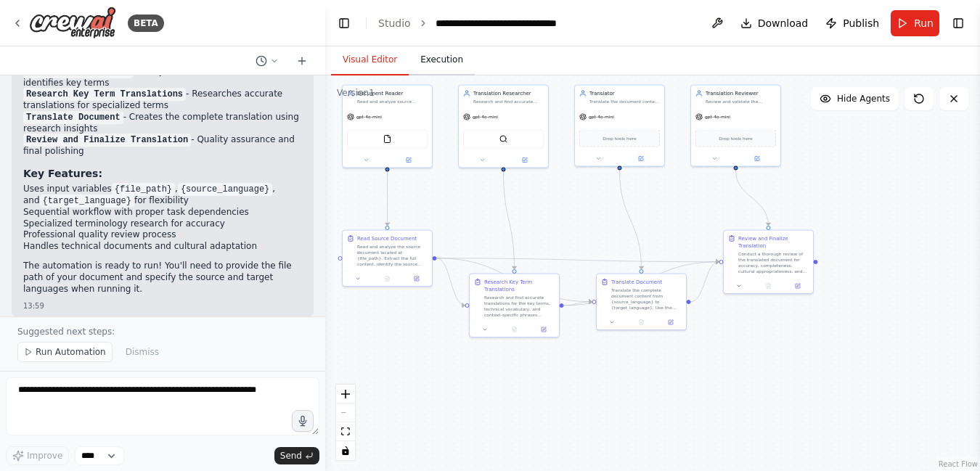
click at [437, 64] on button "Execution" at bounding box center [442, 60] width 66 height 30
click at [367, 54] on button "Visual Editor" at bounding box center [370, 60] width 78 height 30
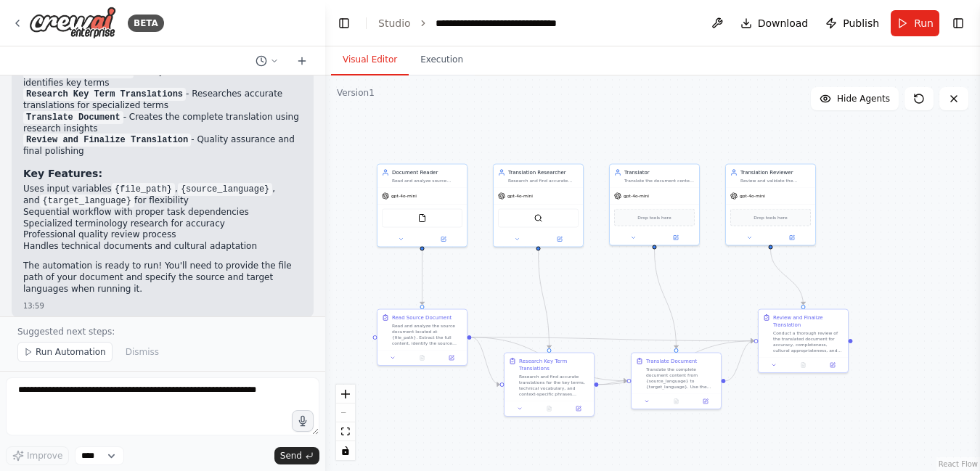
drag, startPoint x: 843, startPoint y: 226, endPoint x: 878, endPoint y: 305, distance: 86.5
click at [878, 305] on div ".deletable-edge-delete-btn { width: 20px; height: 20px; border: 0px solid #ffff…" at bounding box center [652, 273] width 655 height 396
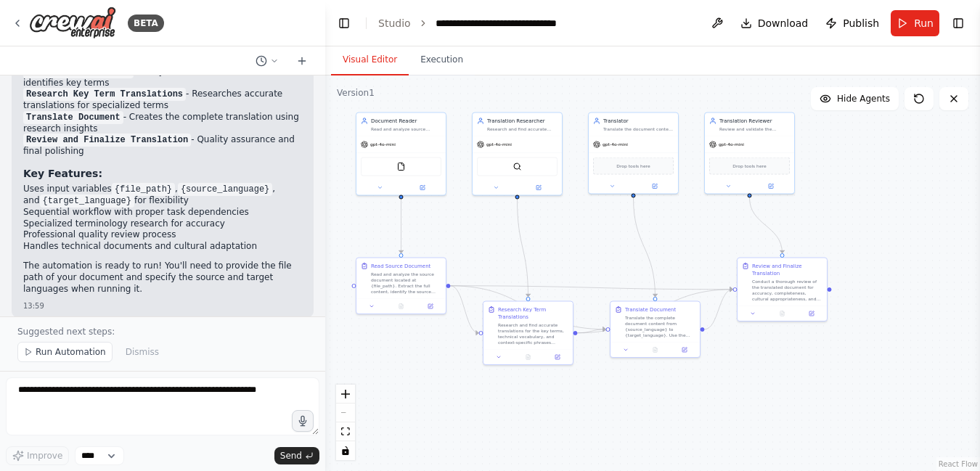
drag, startPoint x: 903, startPoint y: 306, endPoint x: 882, endPoint y: 254, distance: 55.7
click at [882, 254] on div ".deletable-edge-delete-btn { width: 20px; height: 20px; border: 0px solid #ffff…" at bounding box center [652, 273] width 655 height 396
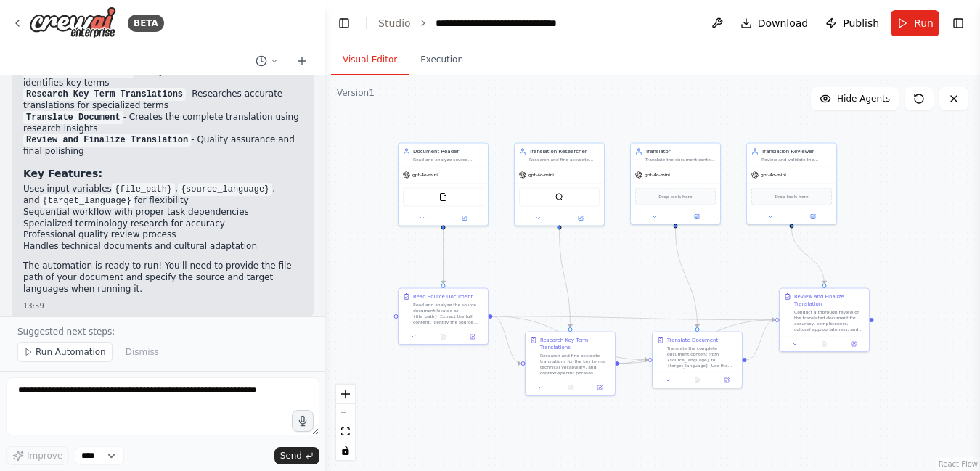
drag, startPoint x: 875, startPoint y: 199, endPoint x: 917, endPoint y: 229, distance: 52.0
click at [917, 229] on div ".deletable-edge-delete-btn { width: 20px; height: 20px; border: 0px solid #ffff…" at bounding box center [652, 273] width 655 height 396
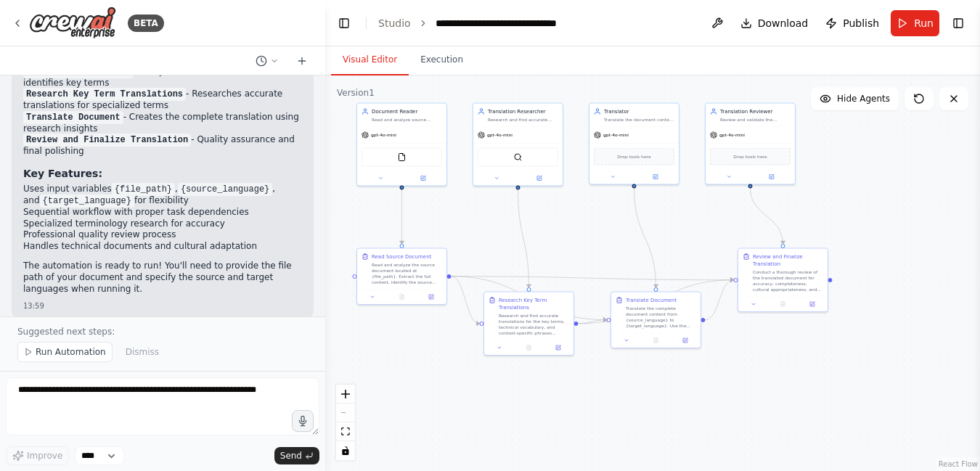
drag, startPoint x: 918, startPoint y: 281, endPoint x: 877, endPoint y: 241, distance: 57.5
click at [877, 241] on div ".deletable-edge-delete-btn { width: 20px; height: 20px; border: 0px solid #ffff…" at bounding box center [652, 273] width 655 height 396
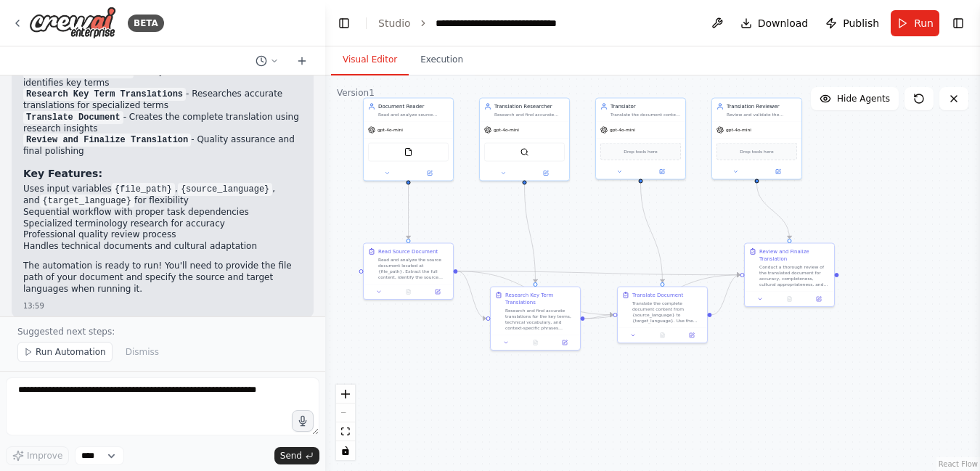
drag, startPoint x: 877, startPoint y: 241, endPoint x: 883, endPoint y: 236, distance: 8.3
click at [883, 236] on div ".deletable-edge-delete-btn { width: 20px; height: 20px; border: 0px solid #ffff…" at bounding box center [652, 273] width 655 height 396
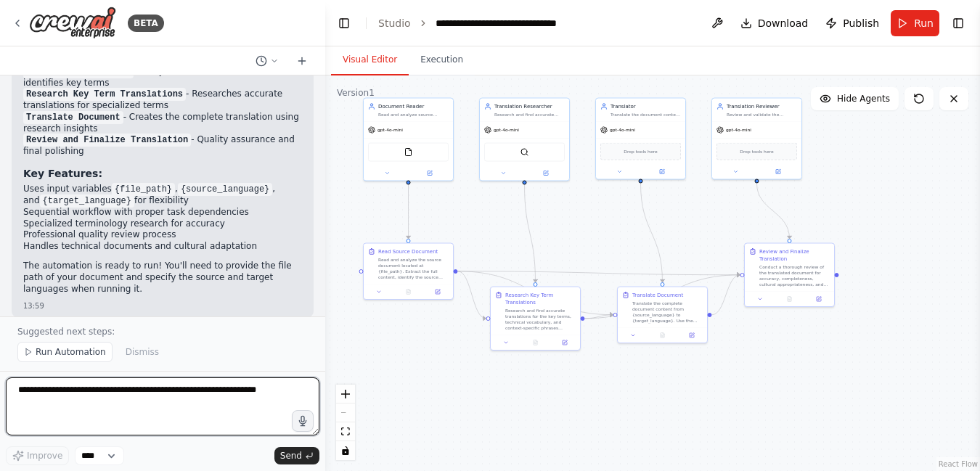
click at [226, 400] on textarea at bounding box center [163, 406] width 314 height 58
type textarea "*"
type textarea "**********"
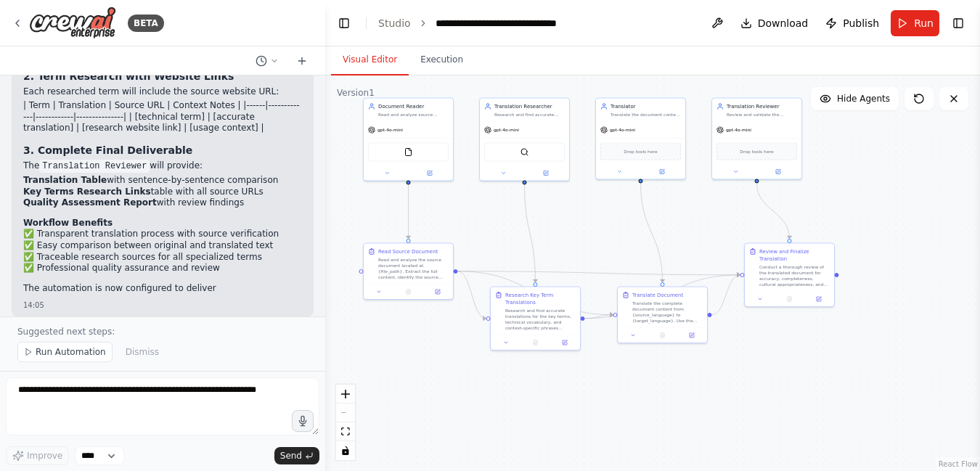
scroll to position [2161, 0]
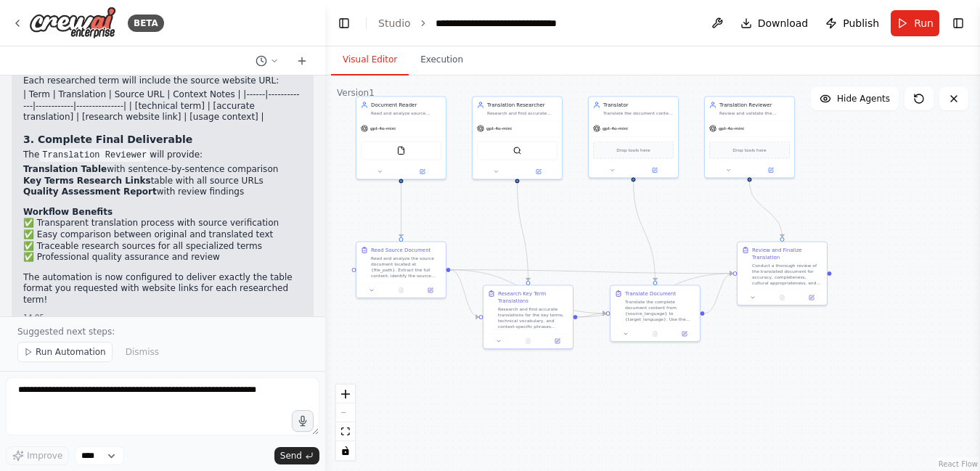
drag, startPoint x: 872, startPoint y: 203, endPoint x: 865, endPoint y: 201, distance: 7.4
click at [865, 201] on div ".deletable-edge-delete-btn { width: 20px; height: 20px; border: 0px solid #ffff…" at bounding box center [652, 273] width 655 height 396
click at [647, 153] on div "Drop tools here" at bounding box center [633, 148] width 81 height 17
click at [782, 276] on div "Conduct a thorough review of the translated document for accuracy, completeness…" at bounding box center [787, 272] width 70 height 23
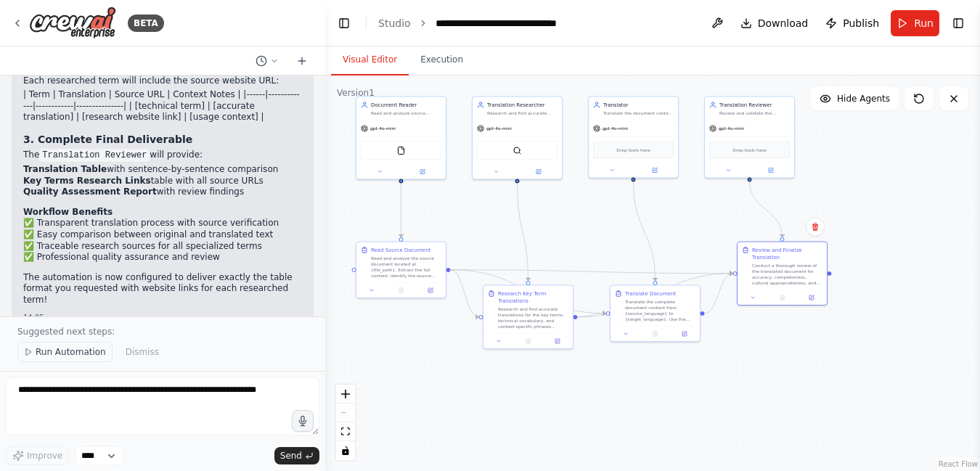
click at [80, 351] on span "Run Automation" at bounding box center [71, 352] width 70 height 12
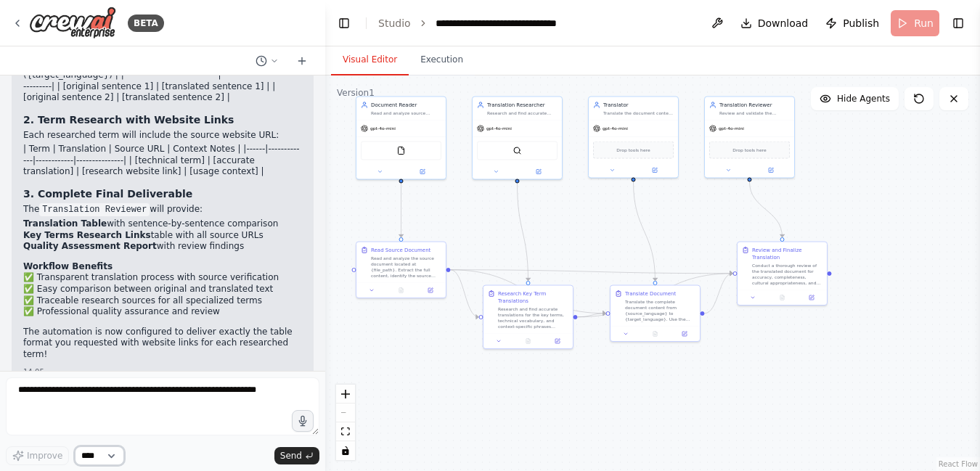
click at [96, 454] on select "****" at bounding box center [99, 455] width 49 height 19
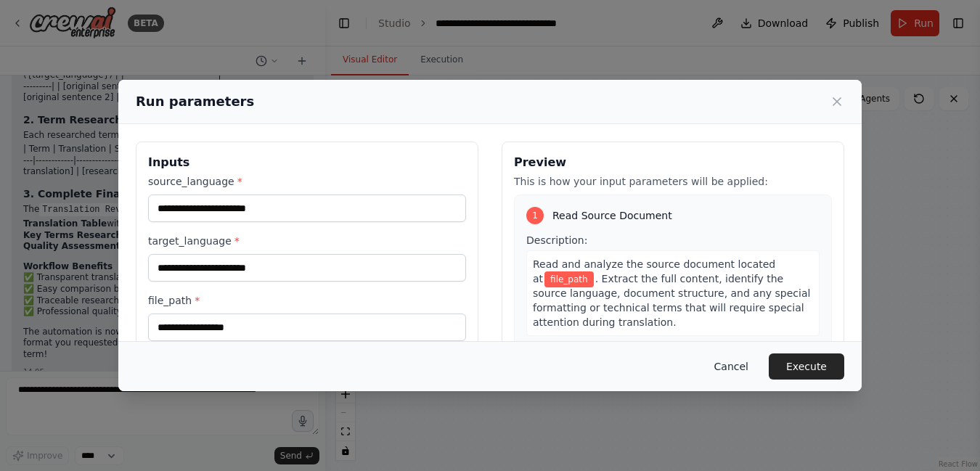
click at [730, 367] on button "Cancel" at bounding box center [731, 366] width 57 height 26
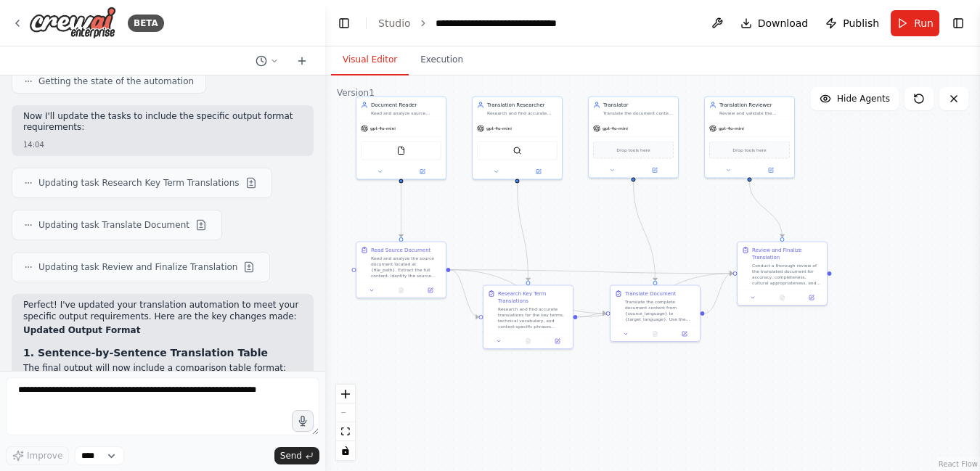
scroll to position [1793, 0]
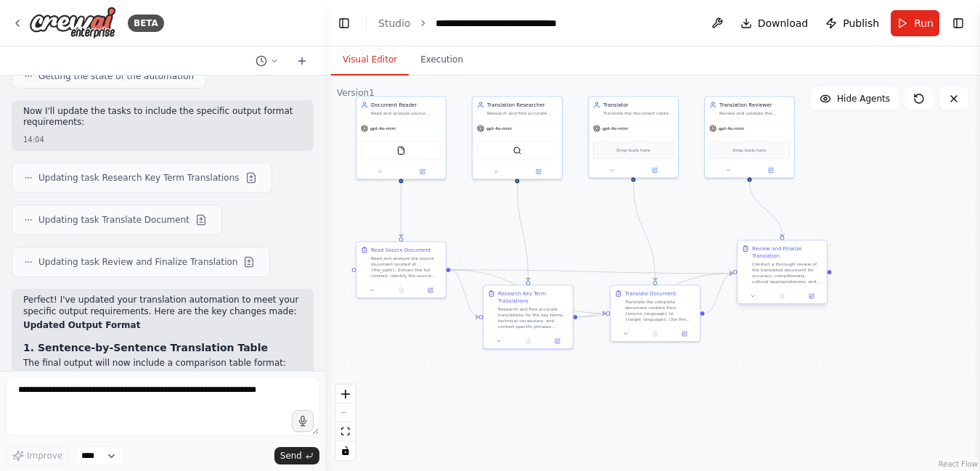
click at [801, 268] on div "Conduct a thorough review of the translated document for accuracy, completeness…" at bounding box center [787, 272] width 70 height 23
click at [814, 295] on button at bounding box center [811, 296] width 25 height 9
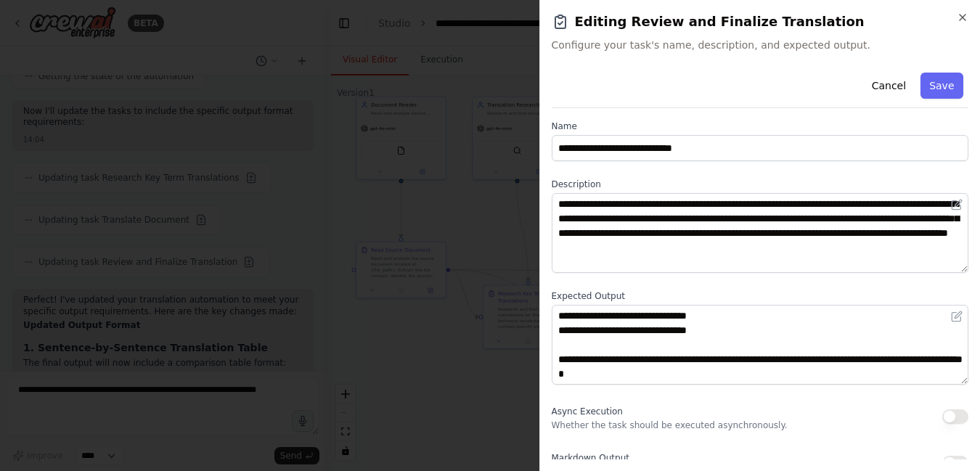
scroll to position [23, 0]
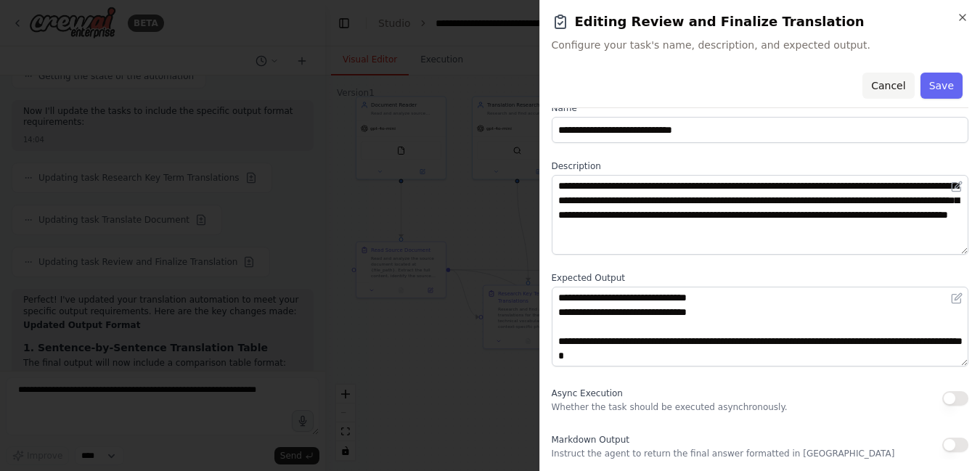
click at [886, 86] on button "Cancel" at bounding box center [888, 86] width 52 height 26
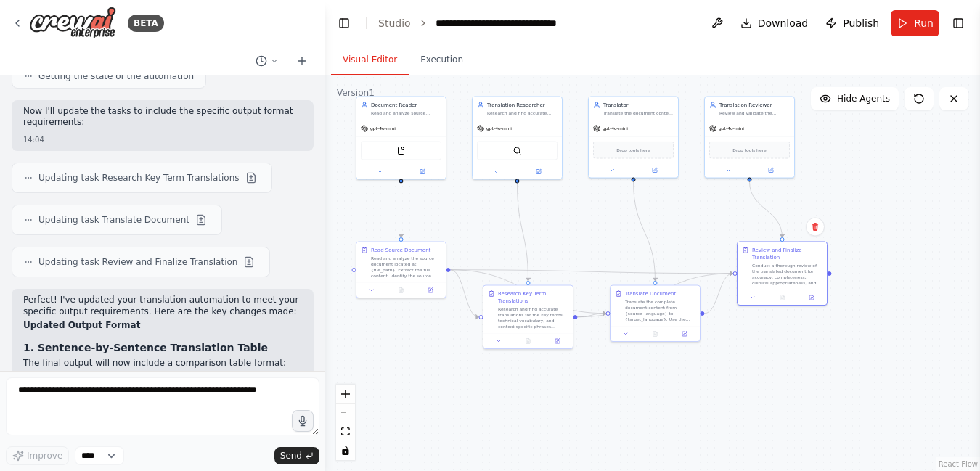
click at [901, 207] on div ".deletable-edge-delete-btn { width: 20px; height: 20px; border: 0px solid #ffff…" at bounding box center [652, 273] width 655 height 396
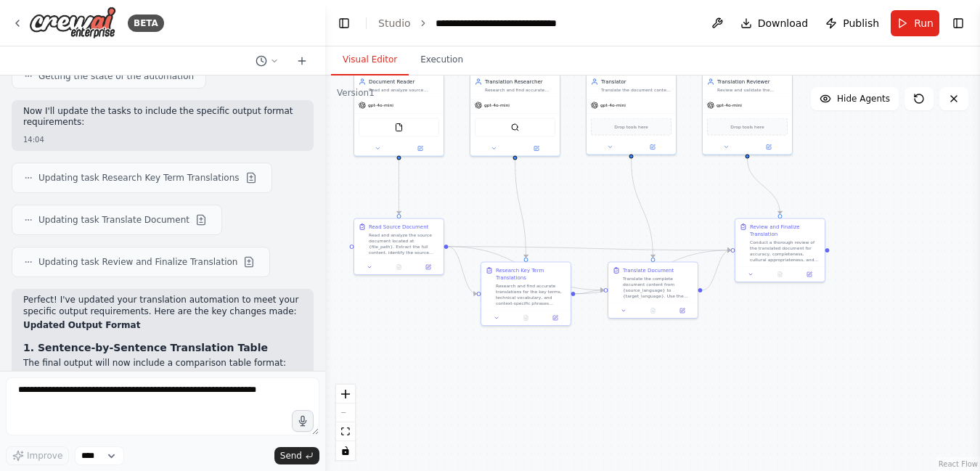
drag, startPoint x: 596, startPoint y: 401, endPoint x: 594, endPoint y: 378, distance: 23.3
click at [594, 378] on div ".deletable-edge-delete-btn { width: 20px; height: 20px; border: 0px solid #ffff…" at bounding box center [652, 273] width 655 height 396
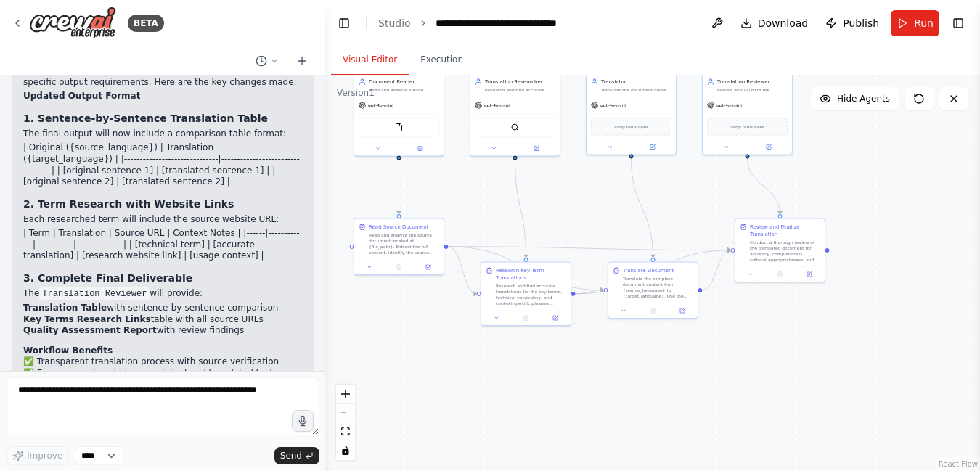
scroll to position [2106, 0]
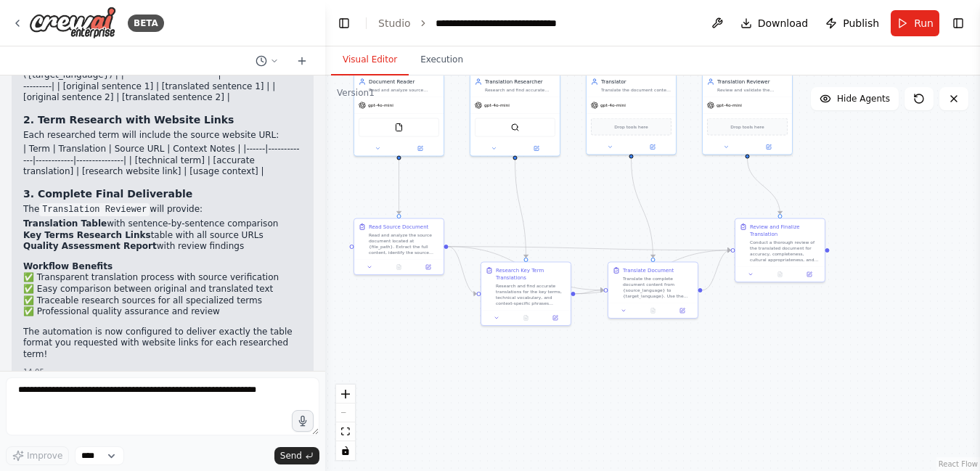
click at [447, 388] on div ".deletable-edge-delete-btn { width: 20px; height: 20px; border: 0px solid #ffff…" at bounding box center [652, 273] width 655 height 396
click at [952, 102] on icon at bounding box center [954, 99] width 12 height 12
click at [910, 25] on button "Run" at bounding box center [915, 23] width 49 height 26
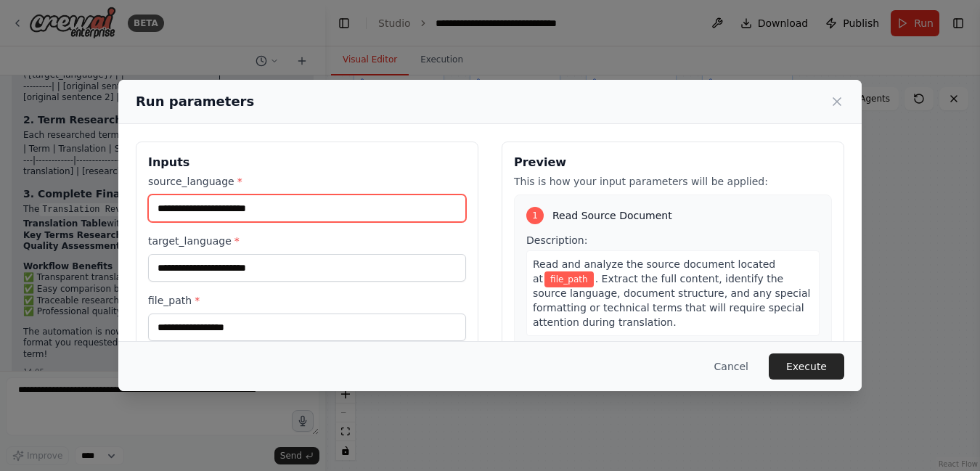
click at [404, 212] on input "source_language *" at bounding box center [307, 209] width 318 height 28
type input "*******"
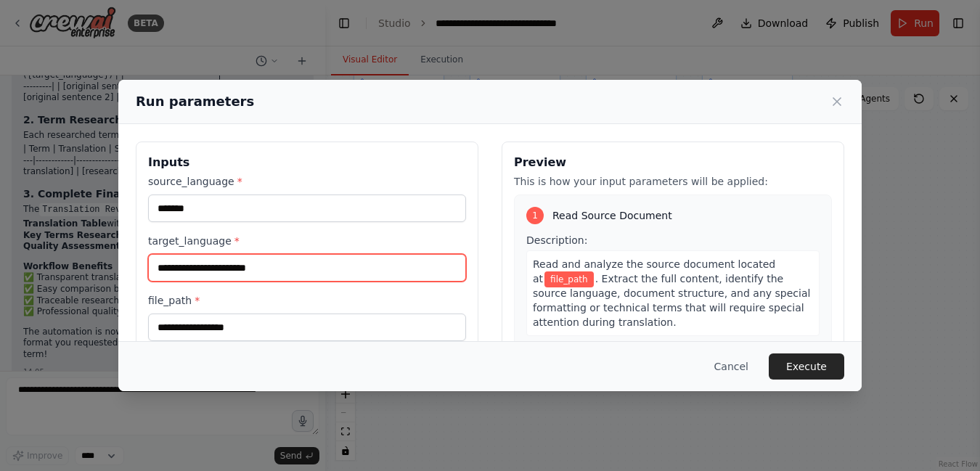
click at [314, 264] on input "target_language *" at bounding box center [307, 268] width 318 height 28
type input "*******"
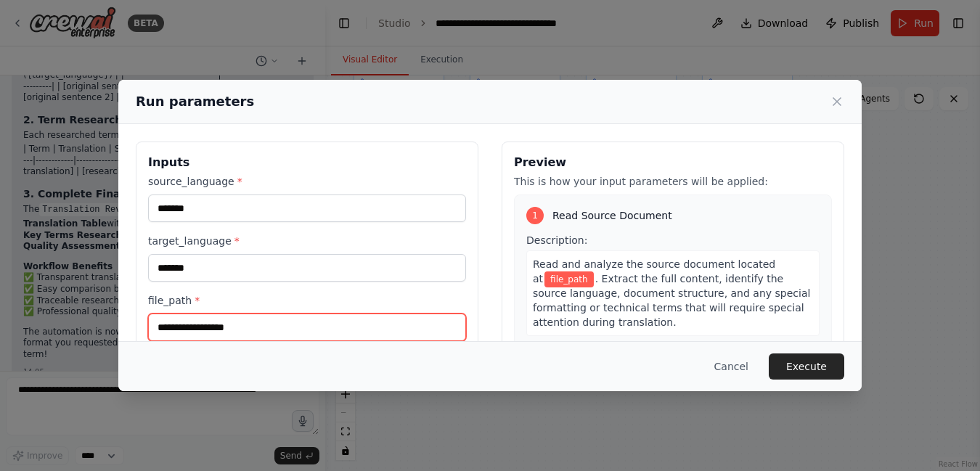
click at [292, 327] on input "file_path *" at bounding box center [307, 328] width 318 height 28
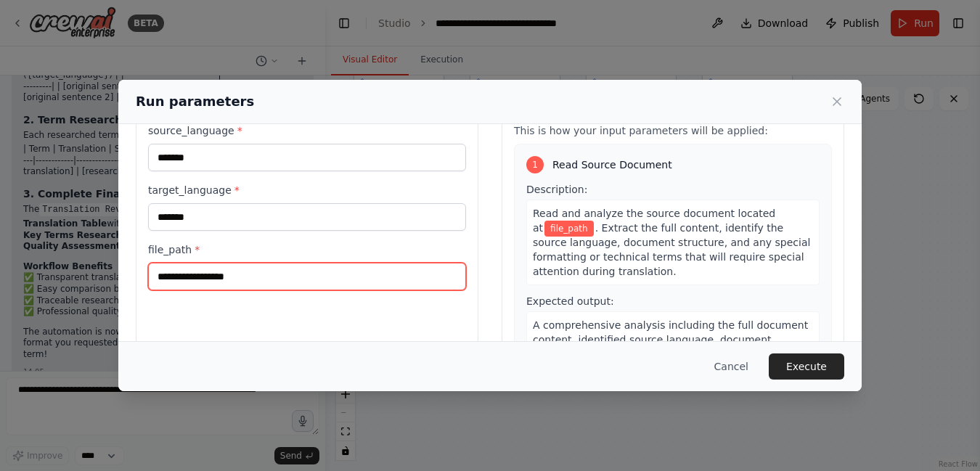
scroll to position [119, 0]
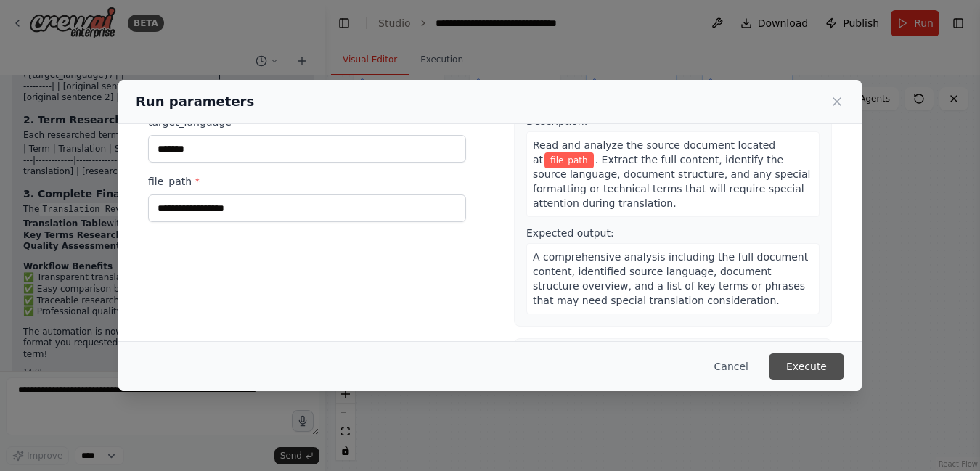
click at [793, 364] on button "Execute" at bounding box center [806, 366] width 75 height 26
click at [838, 100] on icon at bounding box center [836, 101] width 7 height 7
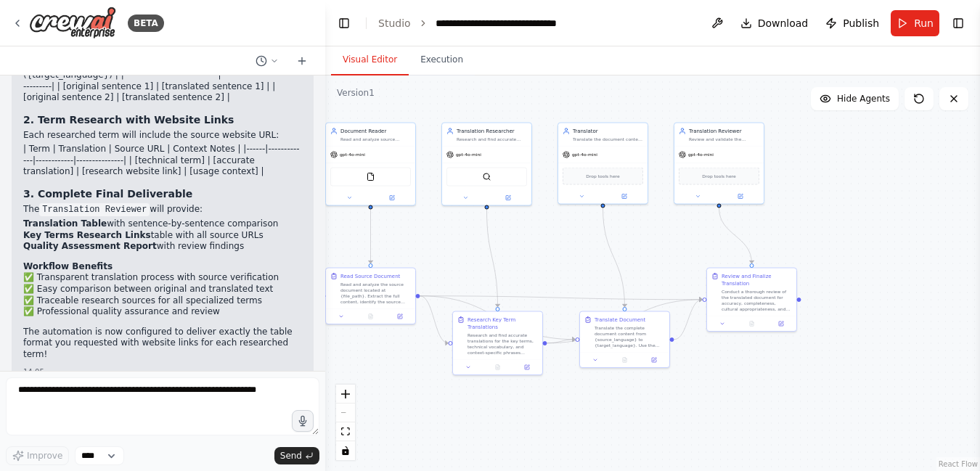
drag, startPoint x: 891, startPoint y: 207, endPoint x: 864, endPoint y: 256, distance: 55.9
click at [864, 256] on div ".deletable-edge-delete-btn { width: 20px; height: 20px; border: 0px solid #ffff…" at bounding box center [652, 273] width 655 height 396
click at [952, 104] on icon at bounding box center [954, 99] width 12 height 12
click at [955, 99] on icon at bounding box center [954, 99] width 12 height 12
click at [84, 455] on select "****" at bounding box center [99, 455] width 49 height 19
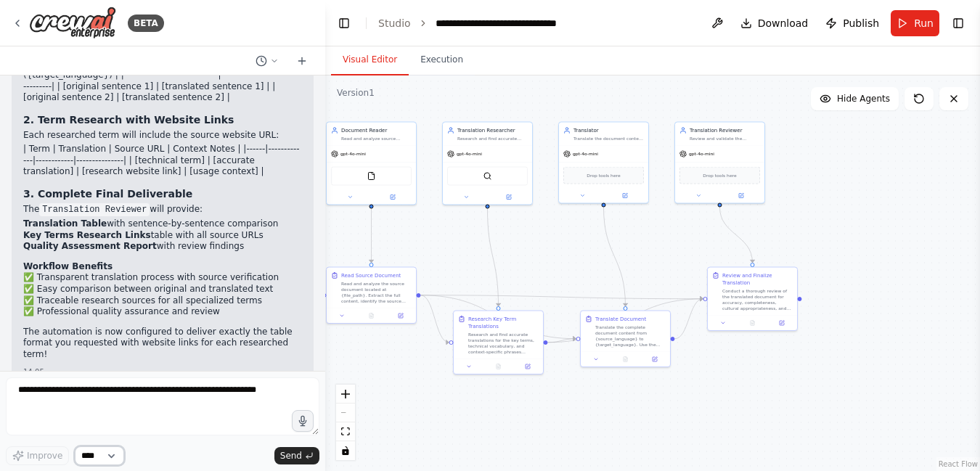
click at [115, 457] on select "****" at bounding box center [99, 455] width 49 height 19
click at [75, 446] on select "****" at bounding box center [99, 455] width 49 height 19
click at [682, 152] on icon at bounding box center [682, 152] width 7 height 7
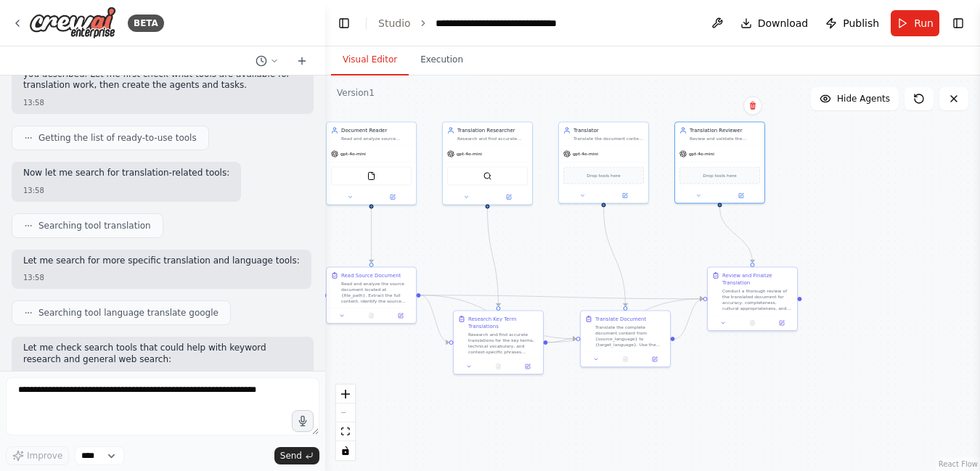
scroll to position [0, 0]
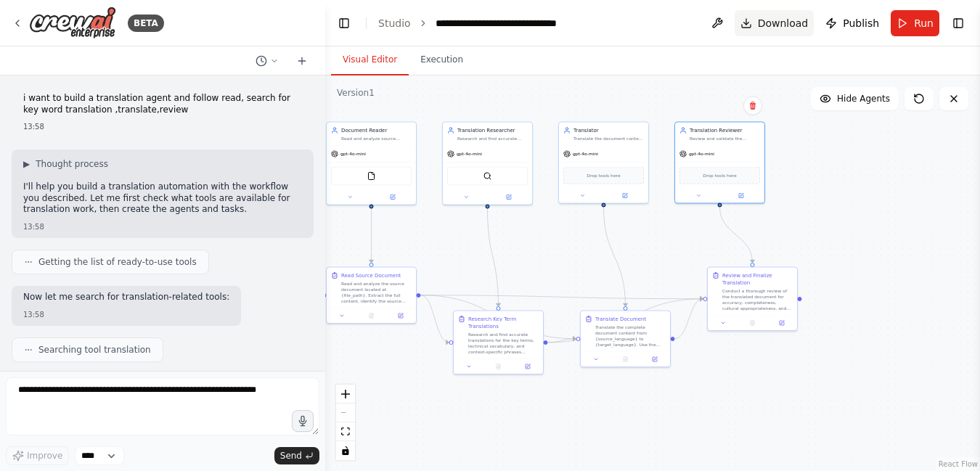
click at [768, 20] on span "Download" at bounding box center [783, 23] width 51 height 15
click at [854, 200] on div ".deletable-edge-delete-btn { width: 20px; height: 20px; border: 0px solid #ffff…" at bounding box center [652, 273] width 655 height 396
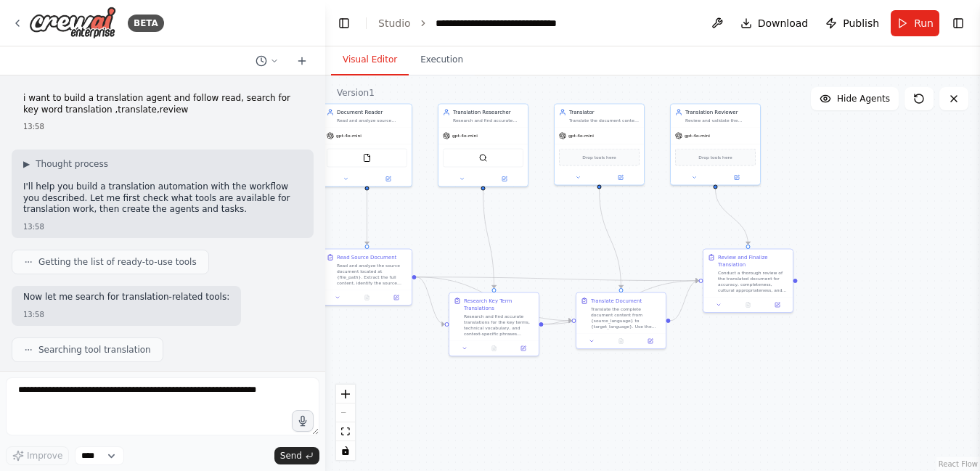
drag, startPoint x: 846, startPoint y: 213, endPoint x: 842, endPoint y: 195, distance: 18.7
click at [842, 195] on div ".deletable-edge-delete-btn { width: 20px; height: 20px; border: 0px solid #ffff…" at bounding box center [652, 273] width 655 height 396
drag, startPoint x: 871, startPoint y: 215, endPoint x: 878, endPoint y: 216, distance: 7.3
click at [878, 216] on div ".deletable-edge-delete-btn { width: 20px; height: 20px; border: 0px solid #ffff…" at bounding box center [652, 273] width 655 height 396
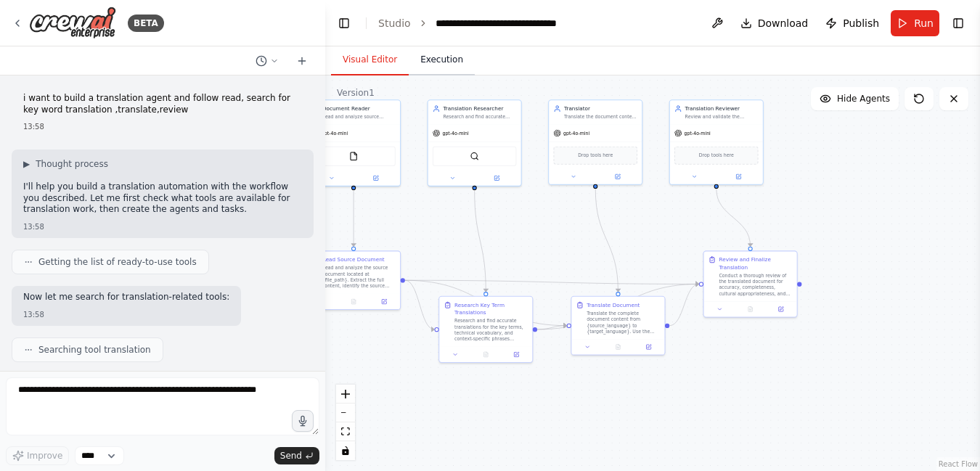
click at [438, 62] on button "Execution" at bounding box center [442, 60] width 66 height 30
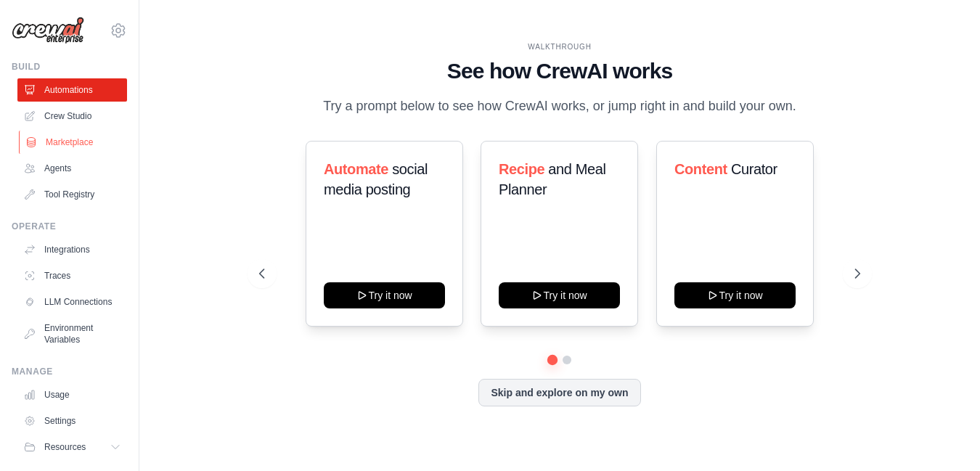
click at [71, 144] on link "Marketplace" at bounding box center [74, 142] width 110 height 23
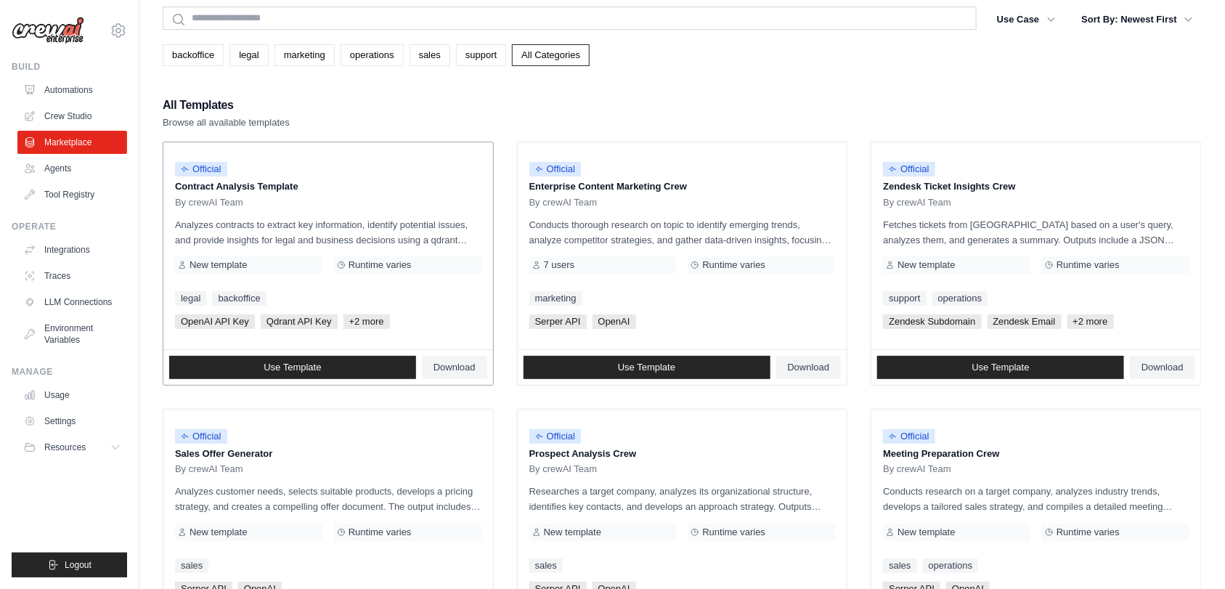
scroll to position [51, 0]
